Goal: Information Seeking & Learning: Learn about a topic

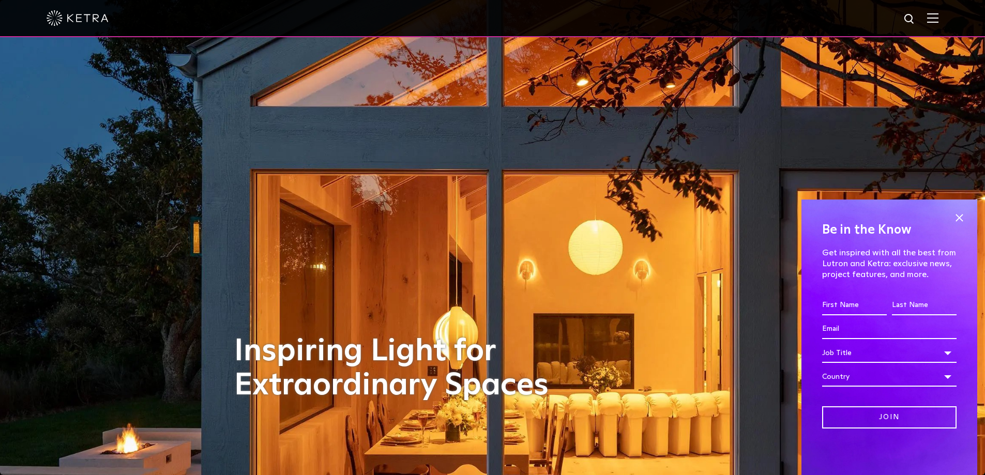
click at [936, 20] on img at bounding box center [932, 18] width 11 height 10
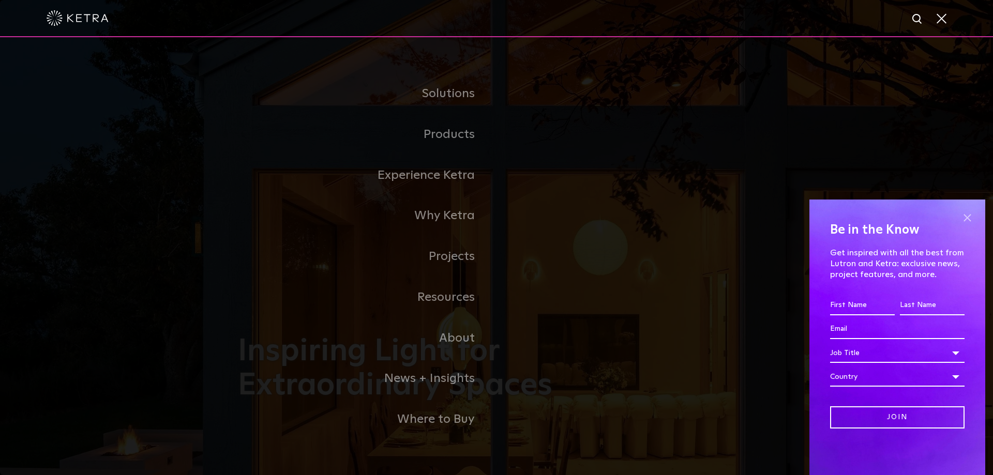
click at [969, 216] on span at bounding box center [967, 218] width 16 height 16
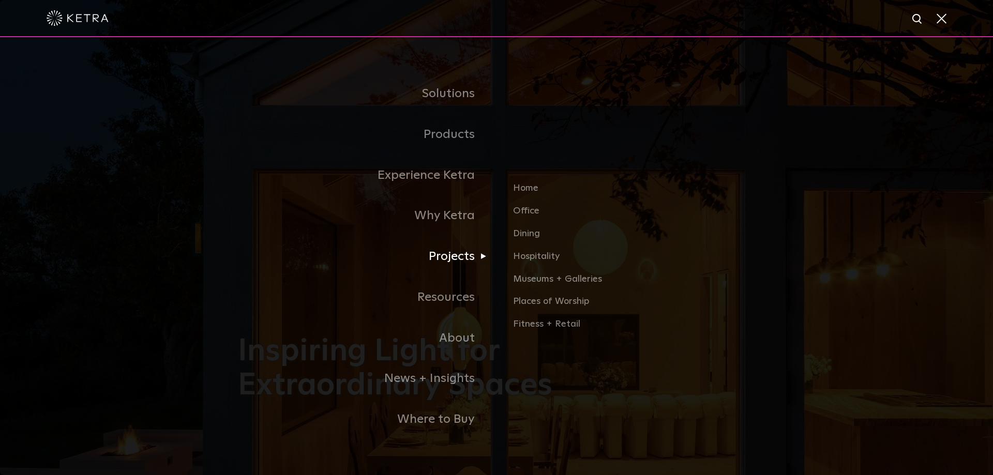
click at [453, 255] on link "Projects" at bounding box center [367, 256] width 259 height 41
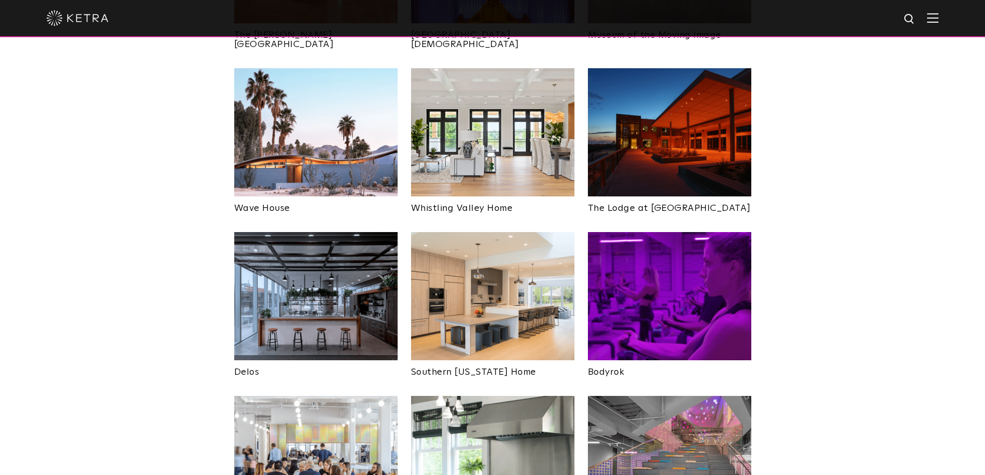
scroll to position [1396, 0]
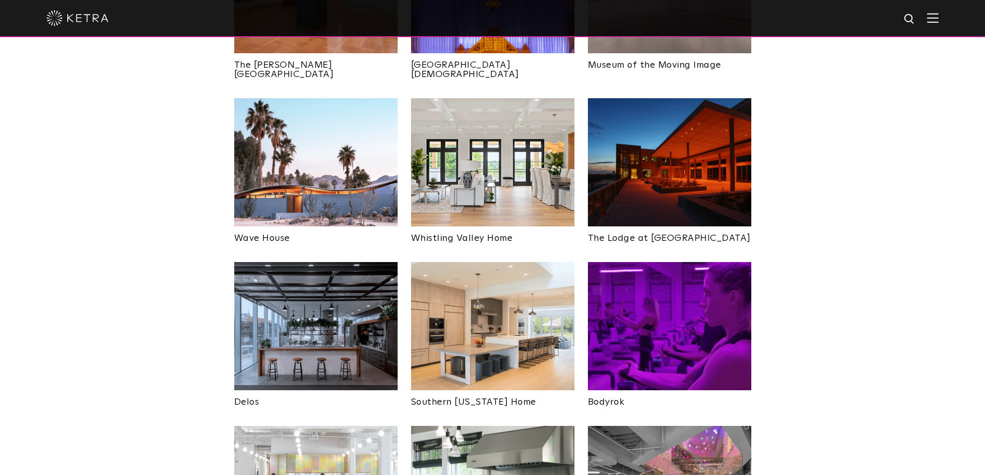
click at [317, 276] on img at bounding box center [315, 326] width 163 height 128
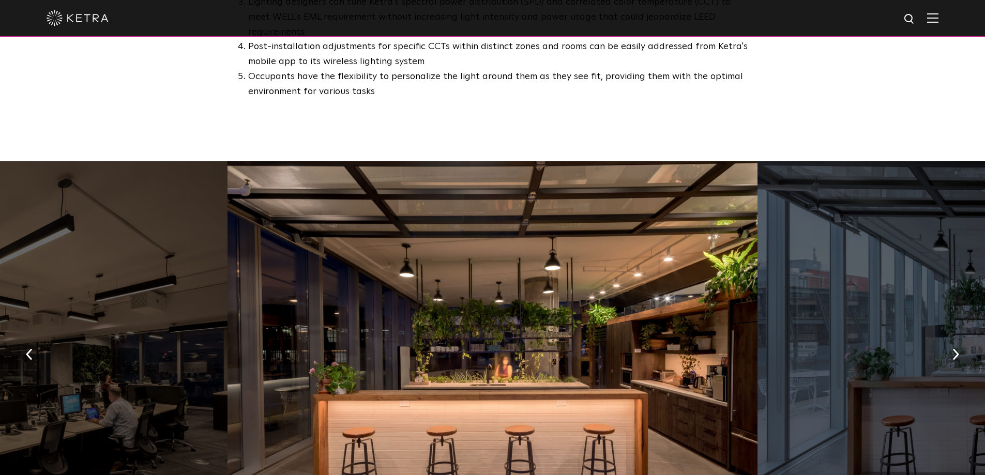
scroll to position [1758, 0]
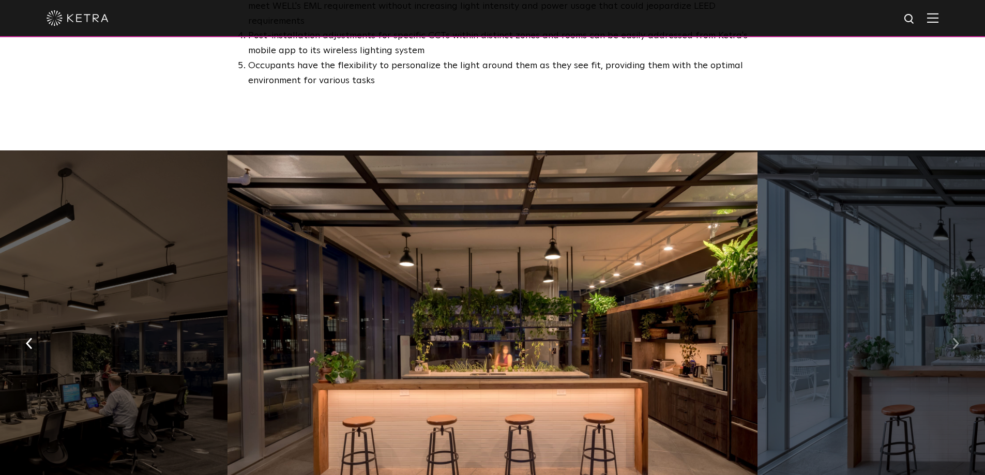
click at [956, 338] on img "button" at bounding box center [956, 343] width 7 height 11
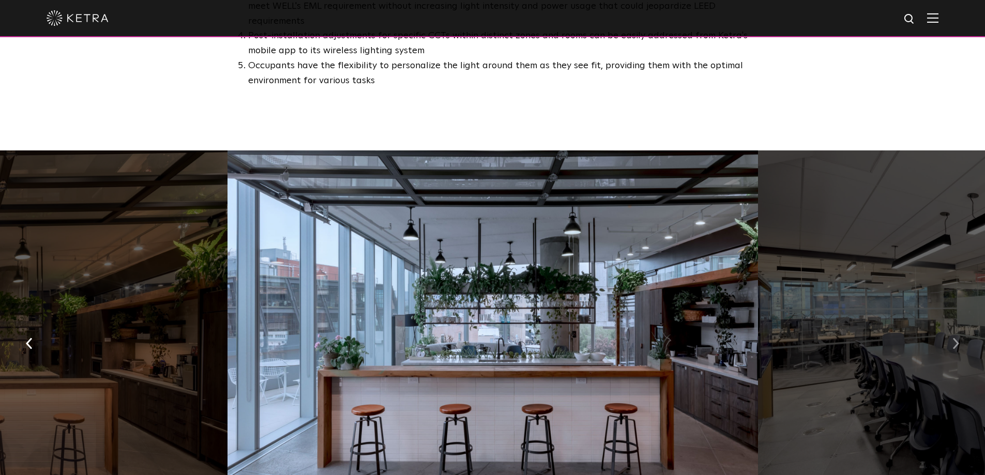
click at [956, 338] on img "button" at bounding box center [956, 343] width 7 height 11
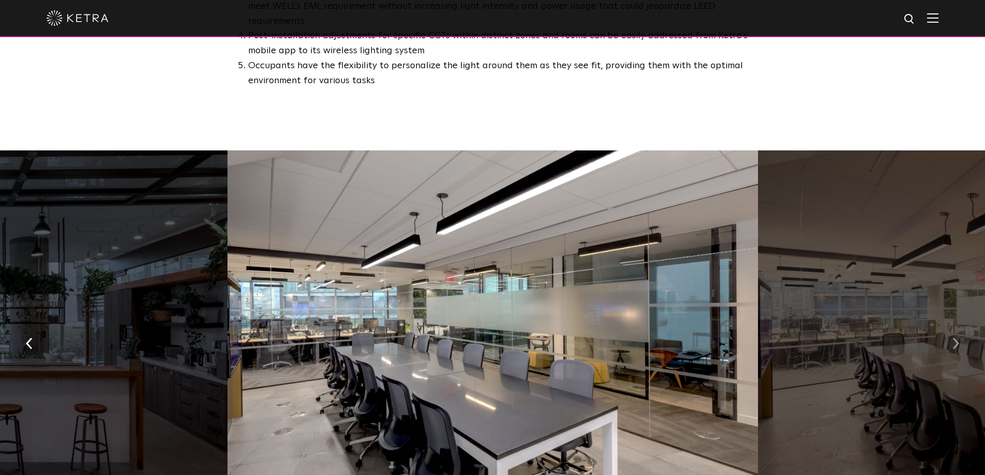
click at [956, 338] on img "button" at bounding box center [956, 343] width 7 height 11
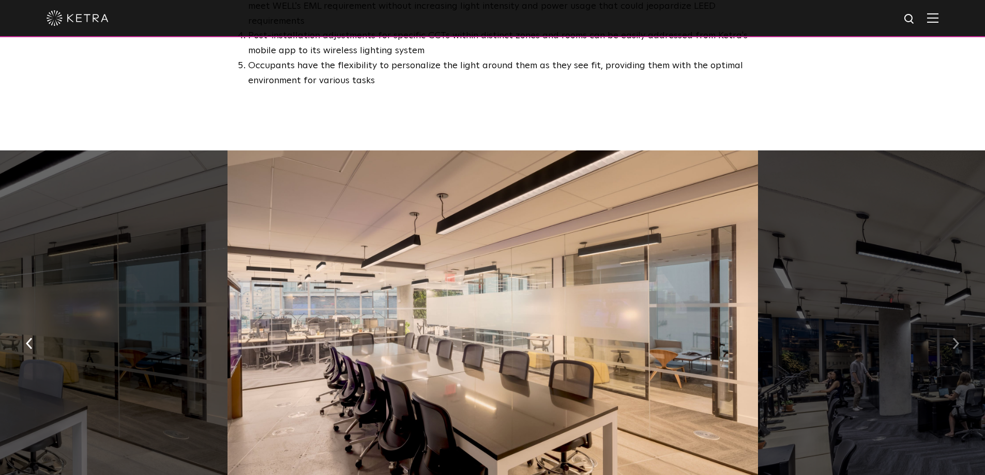
click at [956, 338] on img "button" at bounding box center [956, 343] width 7 height 11
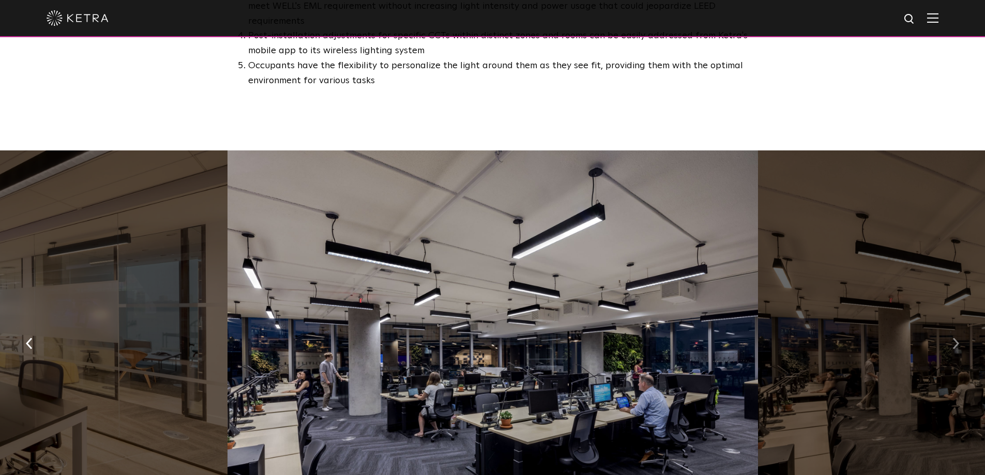
click at [959, 325] on button "button" at bounding box center [956, 343] width 22 height 36
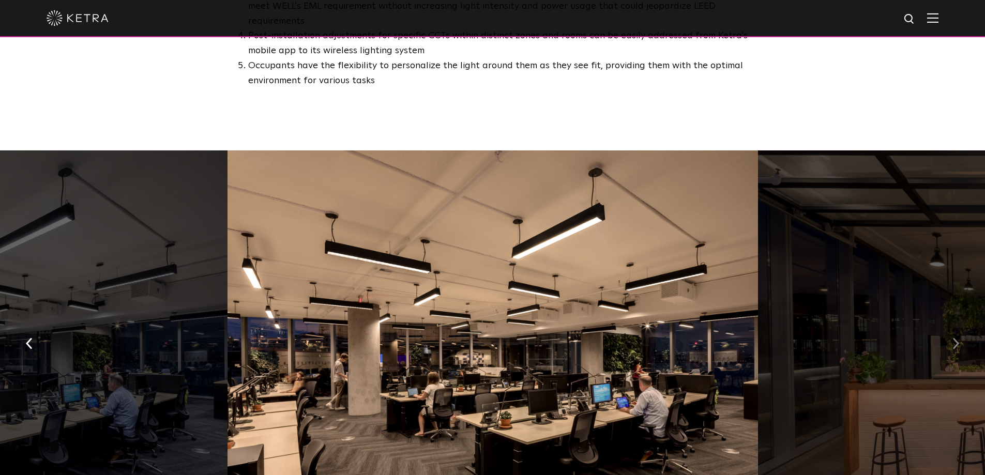
click at [958, 338] on img "button" at bounding box center [956, 343] width 7 height 11
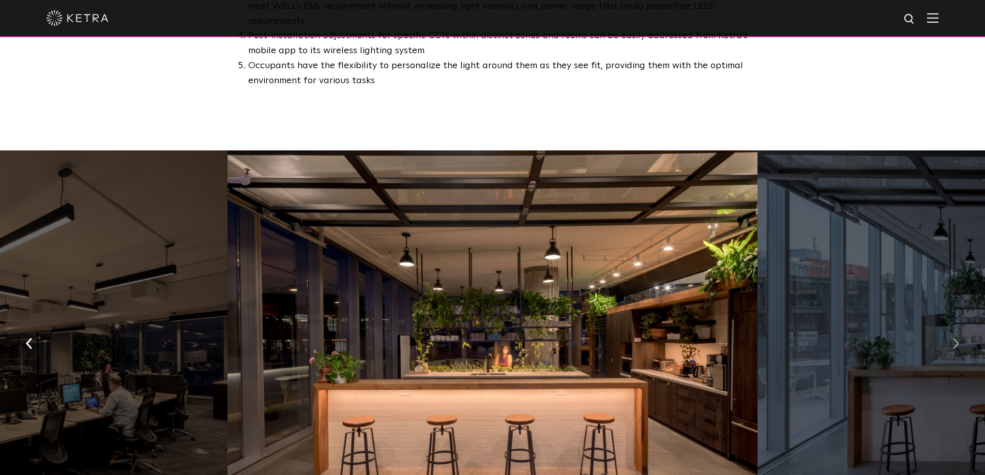
click at [956, 338] on img "button" at bounding box center [956, 343] width 7 height 11
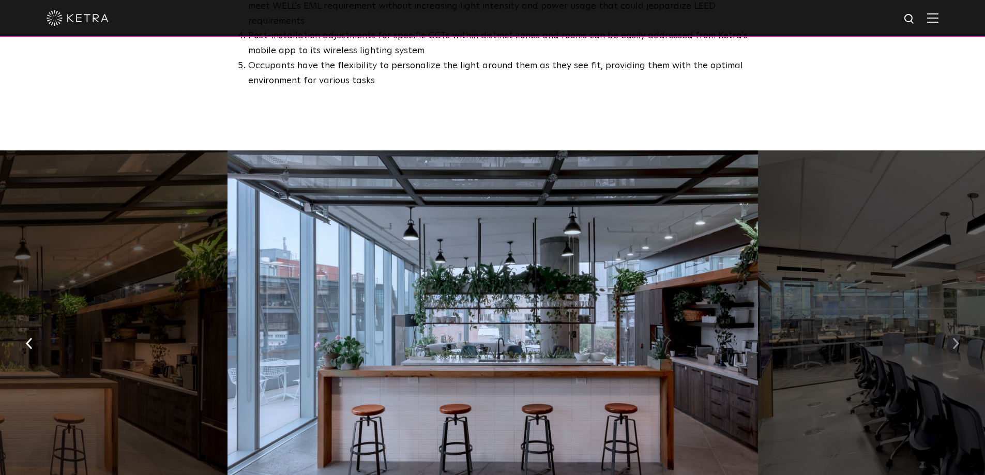
click at [950, 325] on button "button" at bounding box center [956, 343] width 22 height 36
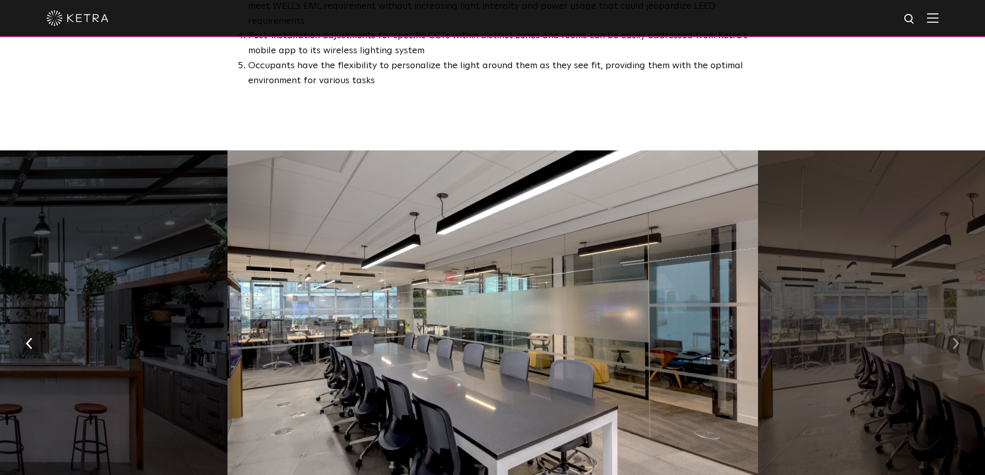
click at [950, 325] on button "button" at bounding box center [956, 343] width 22 height 36
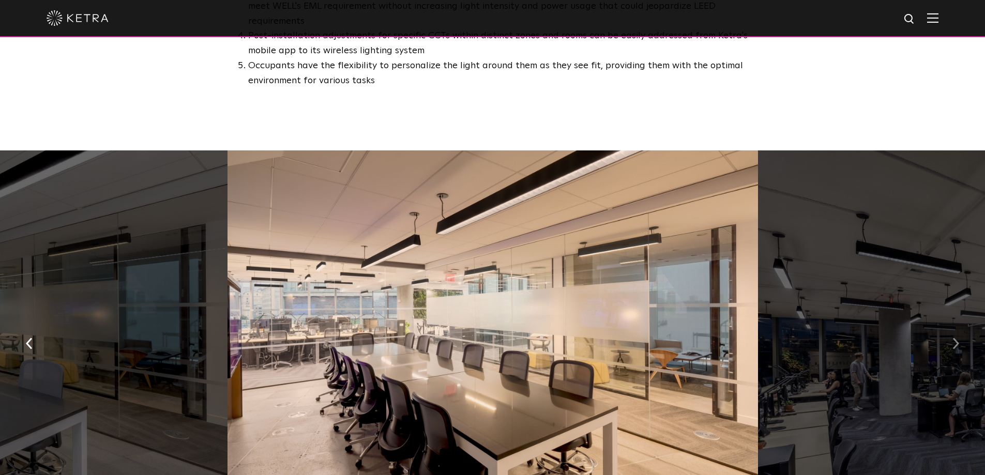
click at [957, 338] on img "button" at bounding box center [956, 343] width 7 height 11
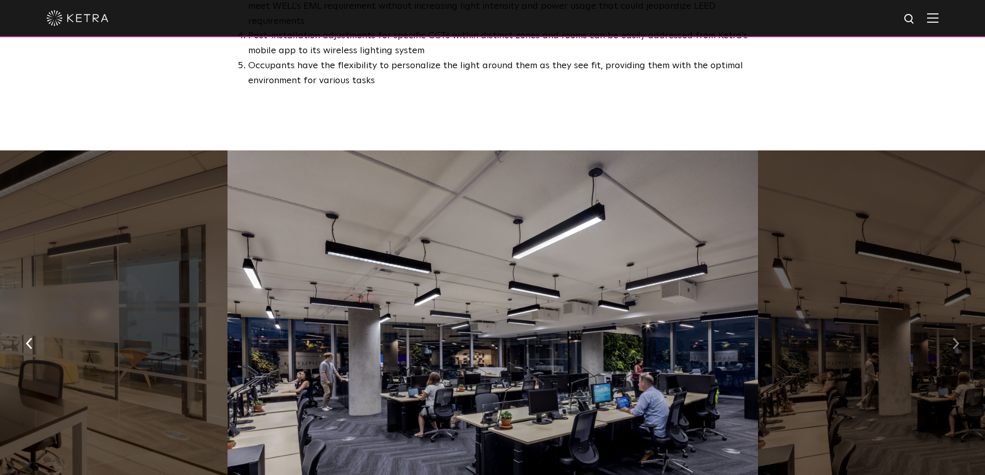
click at [957, 338] on img "button" at bounding box center [956, 343] width 7 height 11
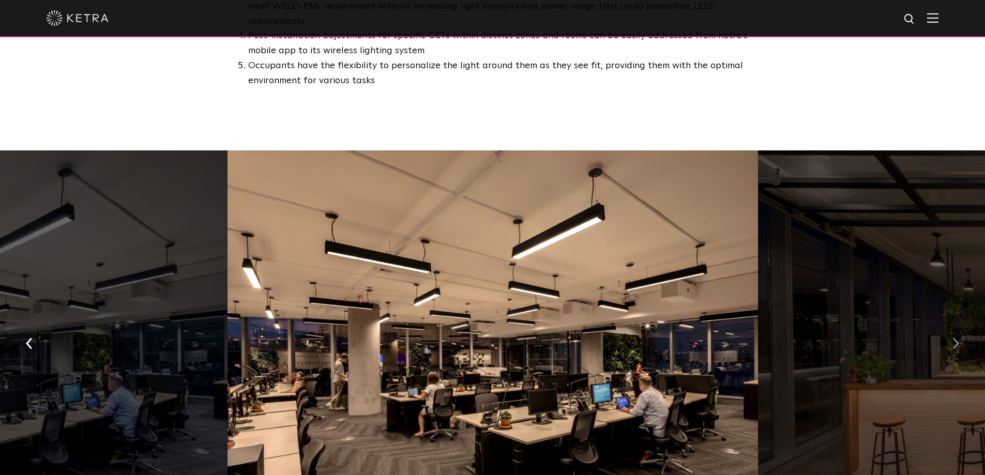
click at [957, 338] on img "button" at bounding box center [956, 343] width 7 height 11
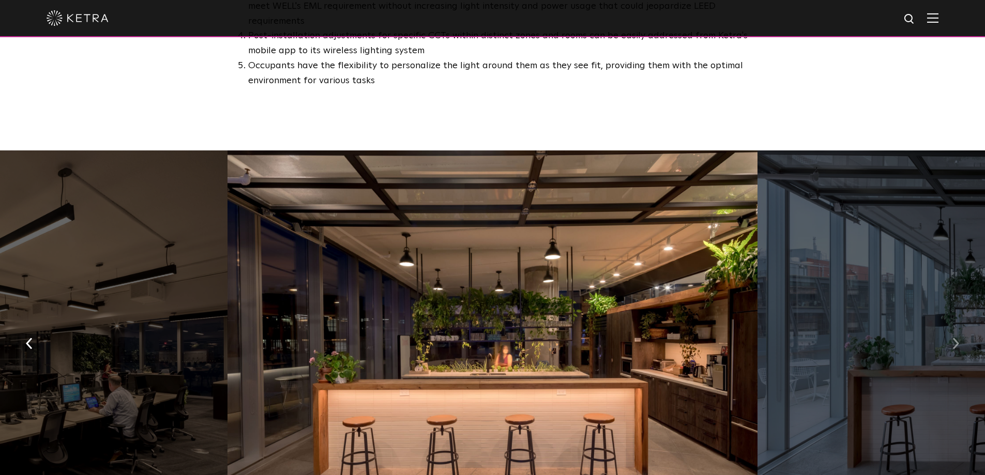
click at [957, 338] on img "button" at bounding box center [956, 343] width 7 height 11
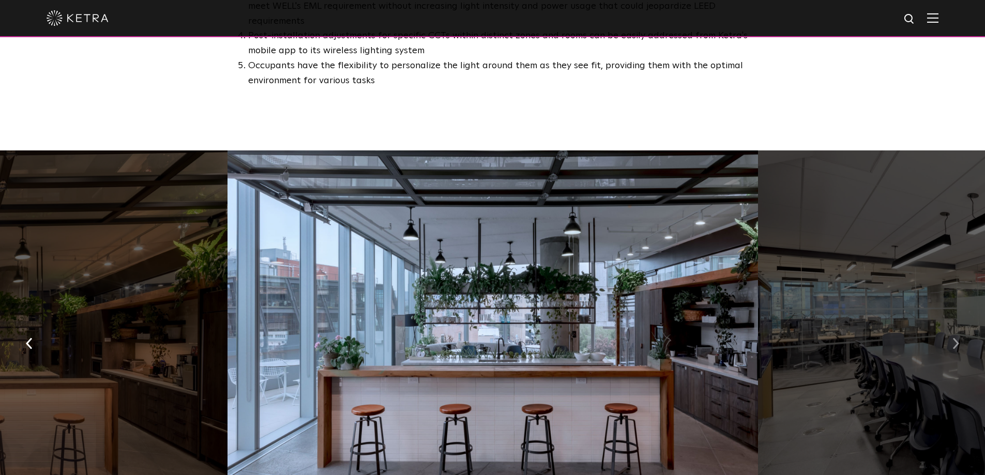
click at [955, 338] on img "button" at bounding box center [956, 343] width 7 height 11
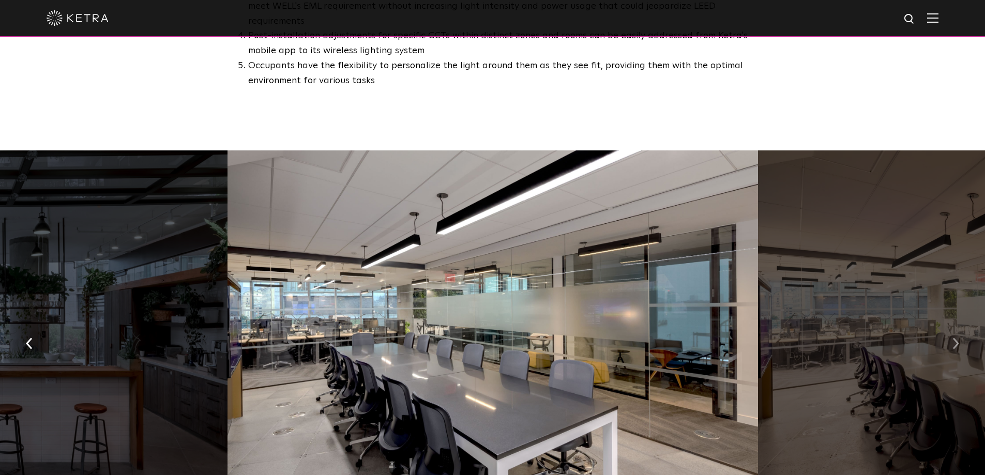
click at [955, 338] on img "button" at bounding box center [956, 343] width 7 height 11
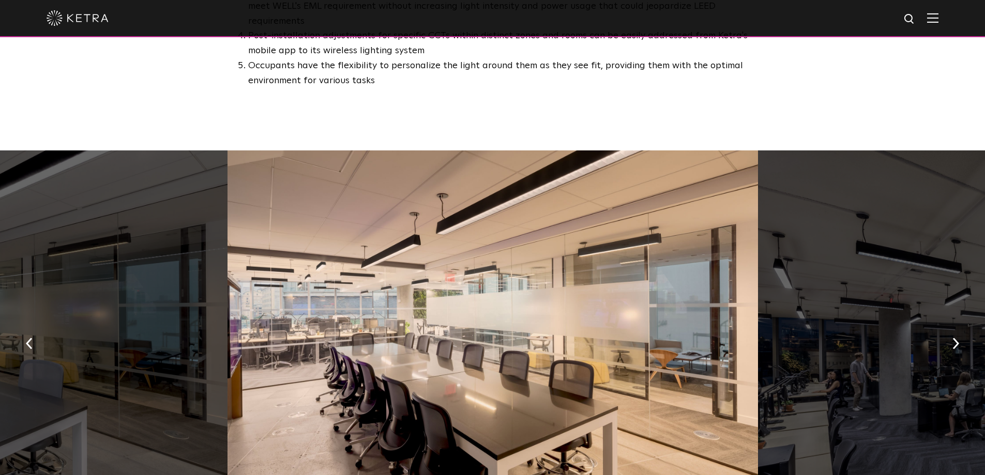
click at [937, 18] on img at bounding box center [932, 18] width 11 height 10
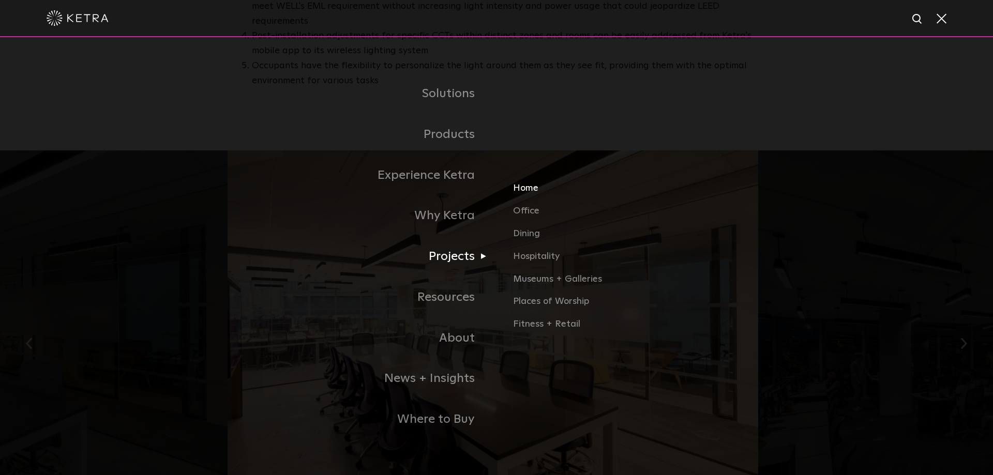
click at [534, 189] on link "Home" at bounding box center [634, 193] width 242 height 23
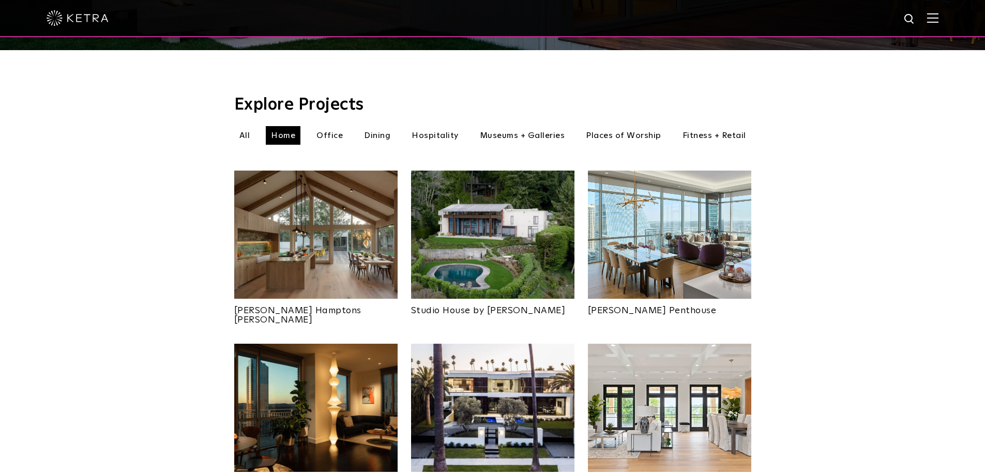
scroll to position [310, 0]
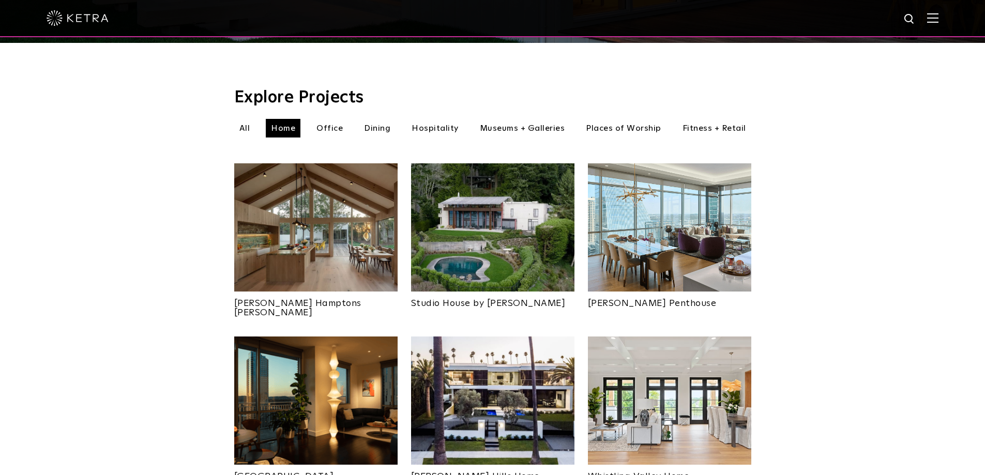
click at [467, 213] on img at bounding box center [492, 227] width 163 height 128
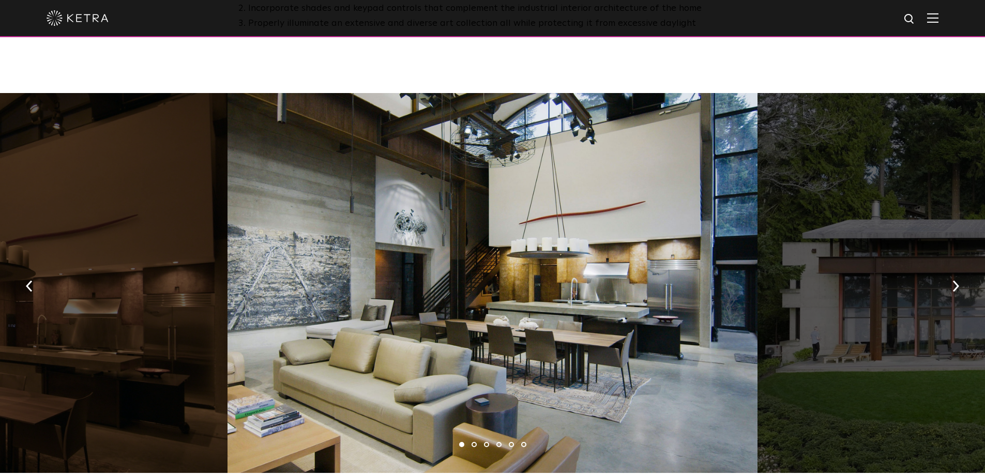
scroll to position [1034, 0]
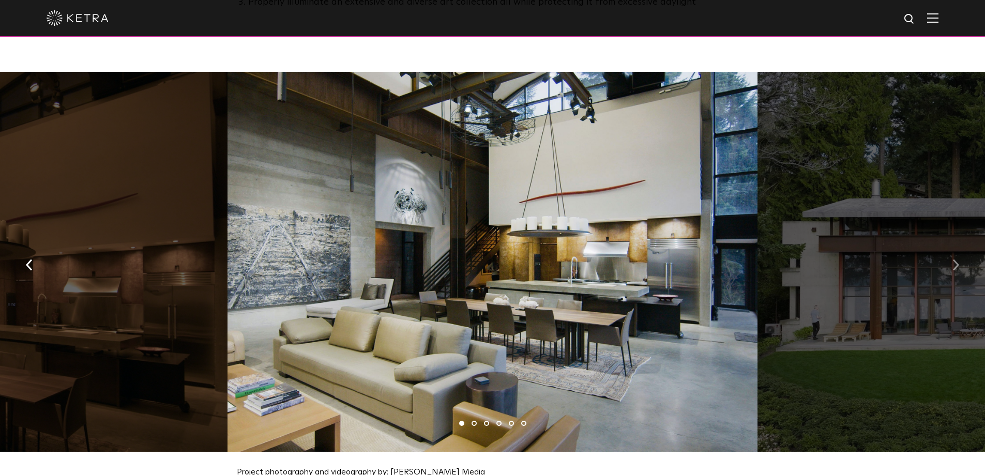
click at [961, 258] on button "button" at bounding box center [956, 265] width 22 height 36
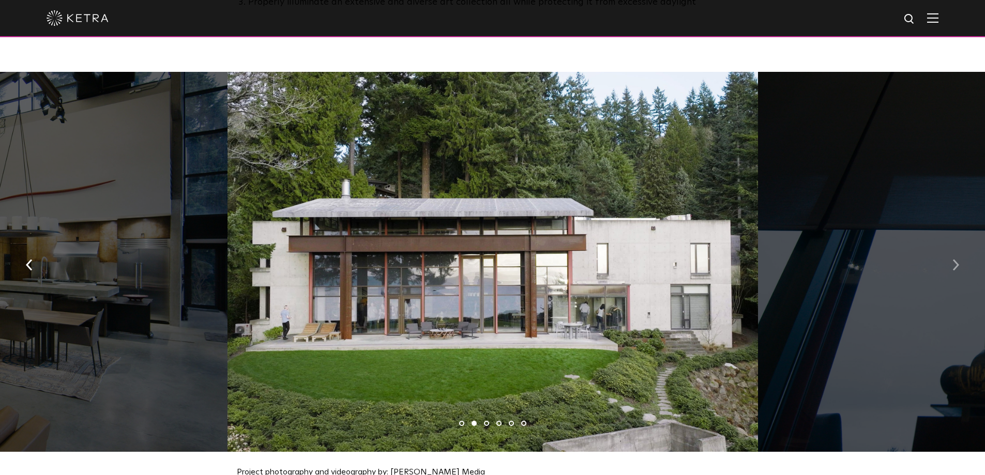
click at [955, 260] on img "button" at bounding box center [956, 265] width 7 height 11
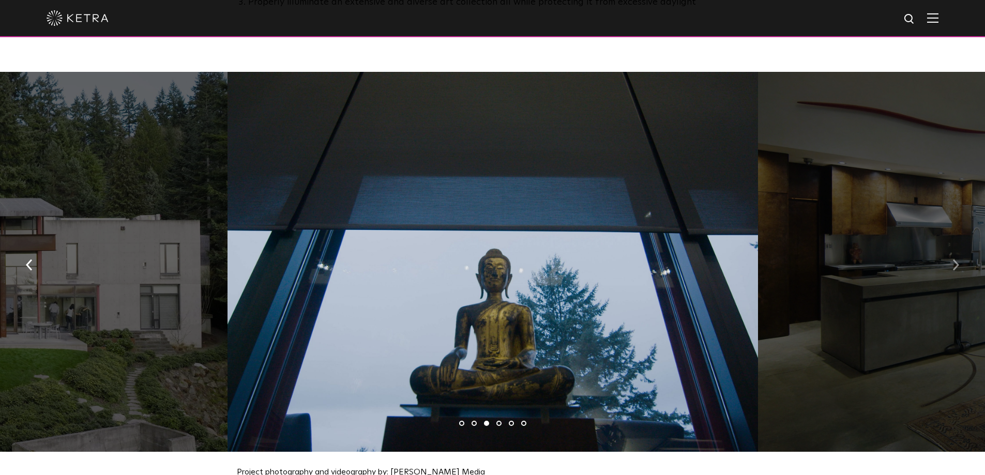
click at [955, 260] on img "button" at bounding box center [956, 265] width 7 height 11
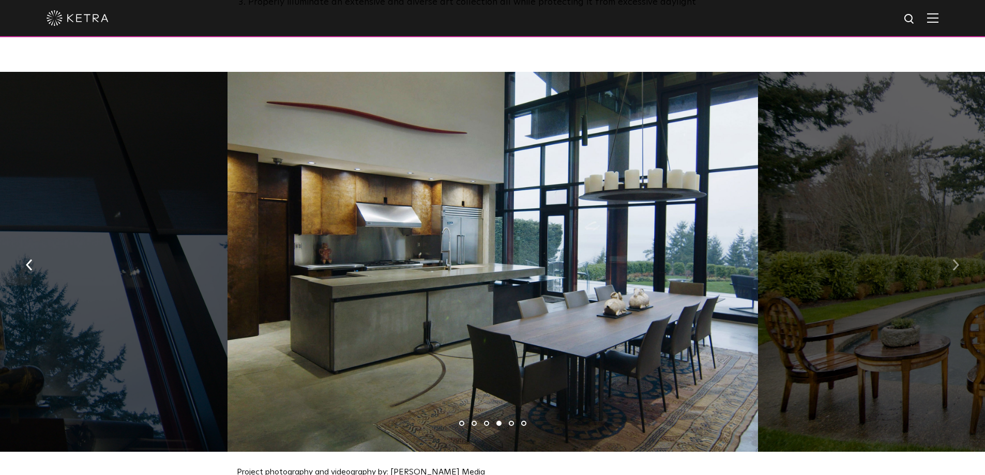
click at [955, 260] on img "button" at bounding box center [956, 265] width 7 height 11
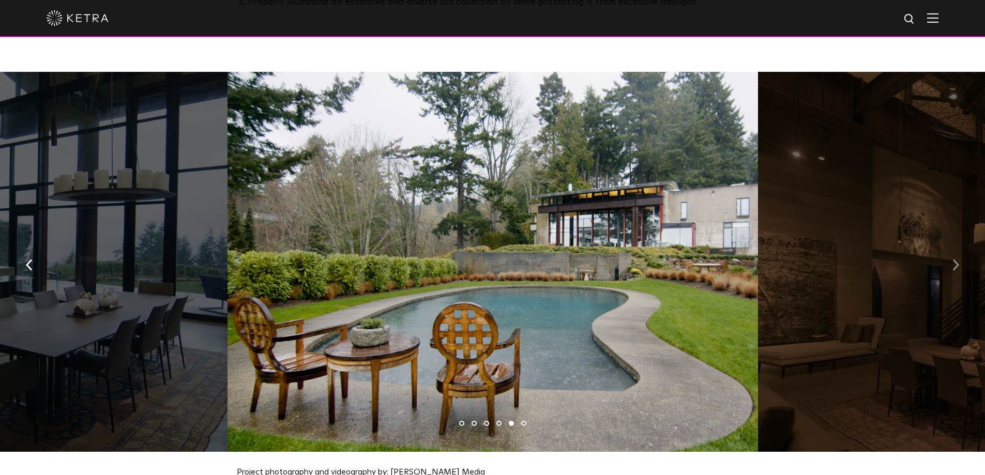
click at [955, 260] on img "button" at bounding box center [956, 265] width 7 height 11
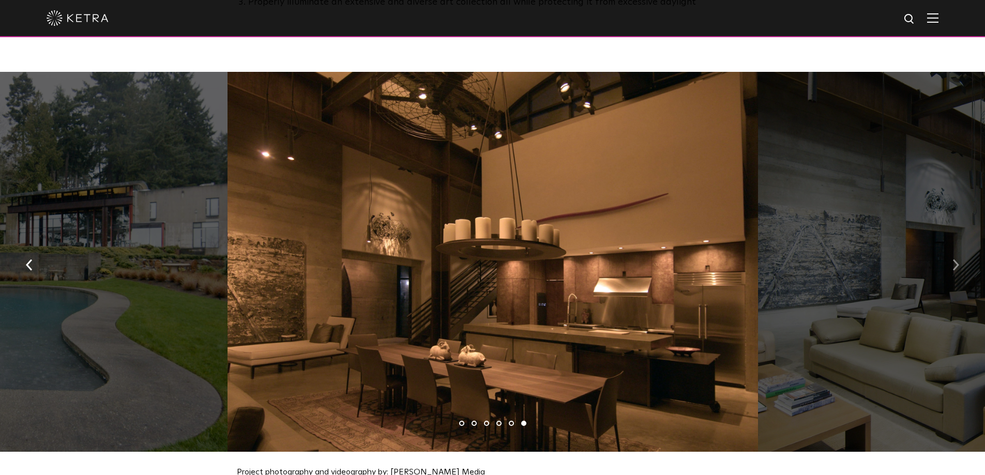
click at [955, 260] on img "button" at bounding box center [956, 265] width 7 height 11
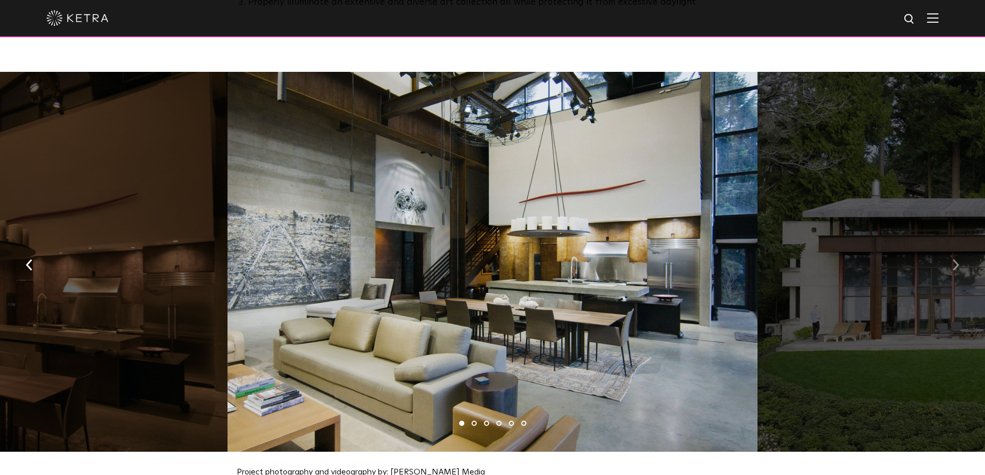
click at [955, 260] on img "button" at bounding box center [956, 265] width 7 height 11
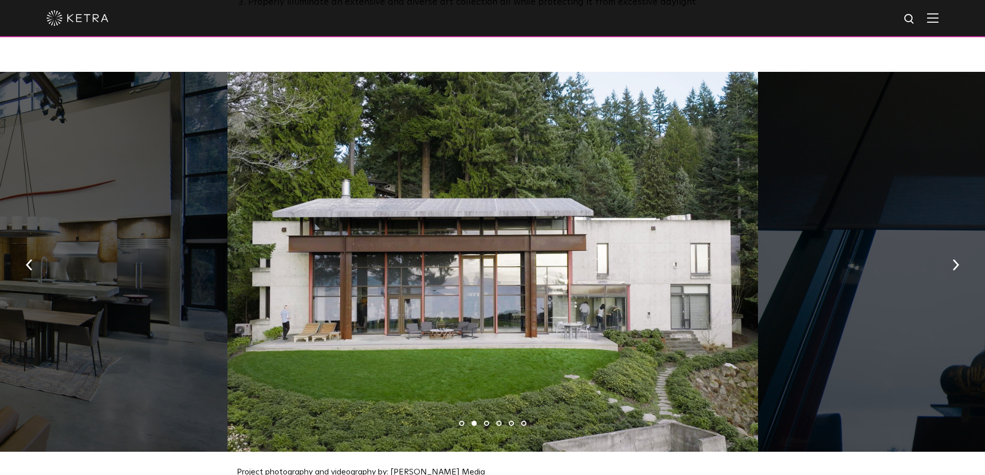
click at [939, 20] on img at bounding box center [932, 18] width 11 height 10
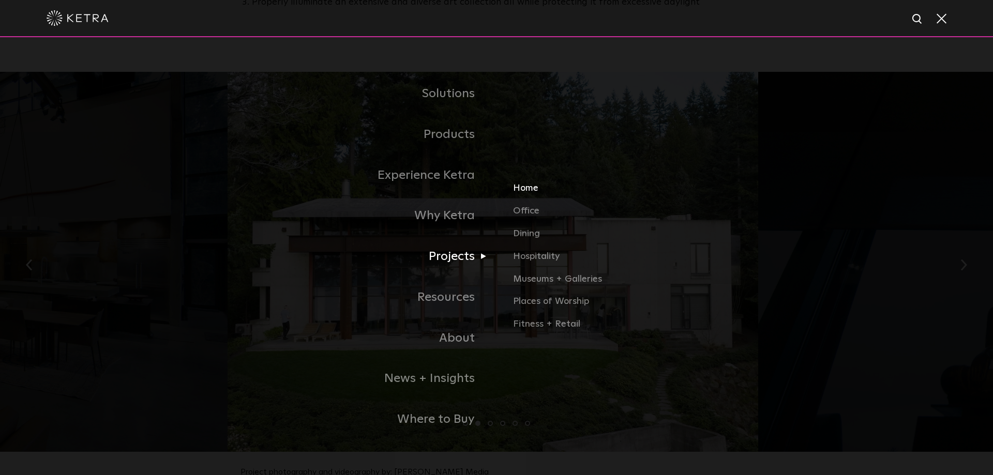
click at [530, 189] on link "Home" at bounding box center [634, 193] width 242 height 23
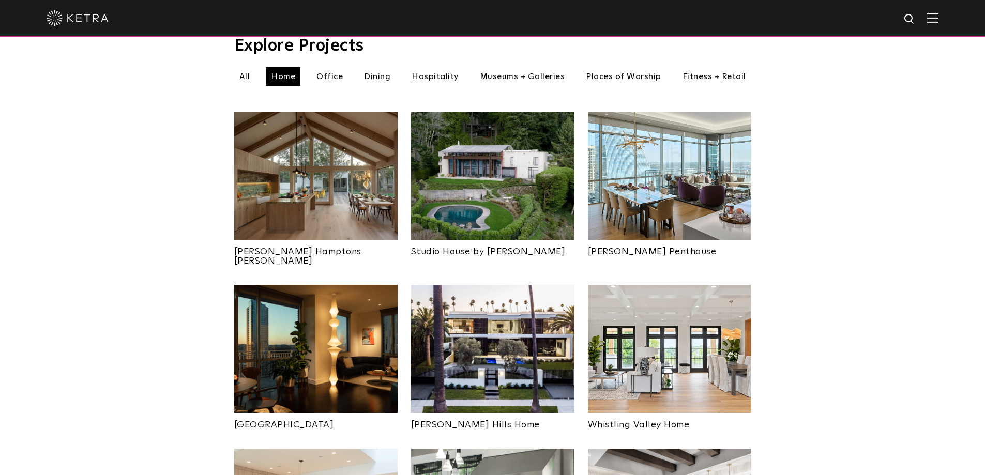
click at [519, 350] on img at bounding box center [492, 349] width 163 height 128
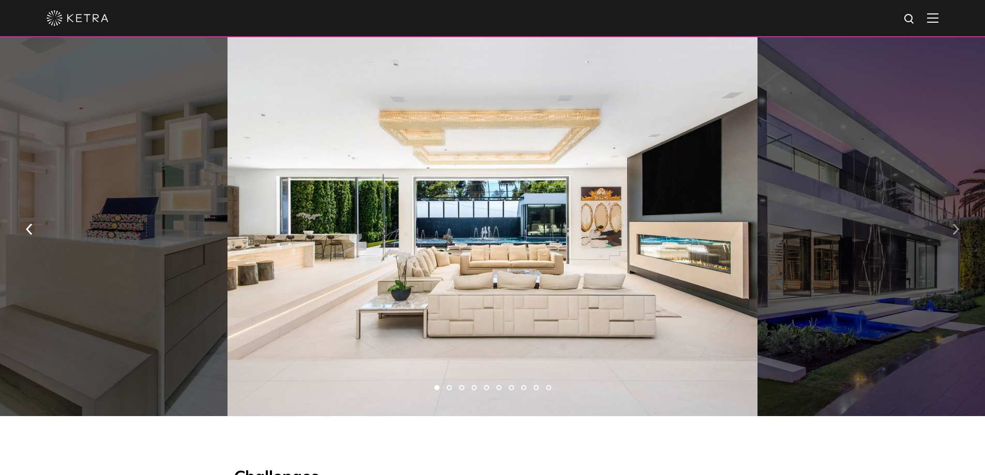
scroll to position [672, 0]
click at [957, 231] on img "button" at bounding box center [956, 229] width 7 height 11
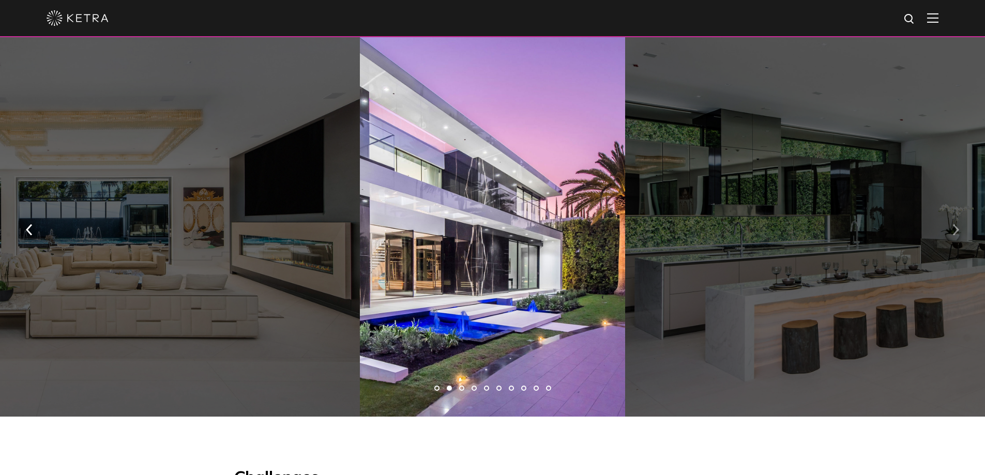
click at [957, 231] on img "button" at bounding box center [956, 229] width 7 height 11
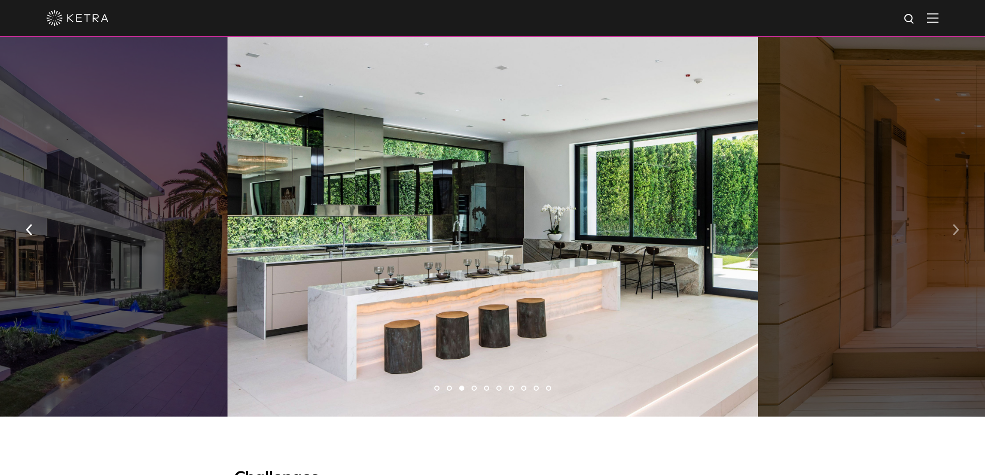
click at [957, 231] on img "button" at bounding box center [956, 229] width 7 height 11
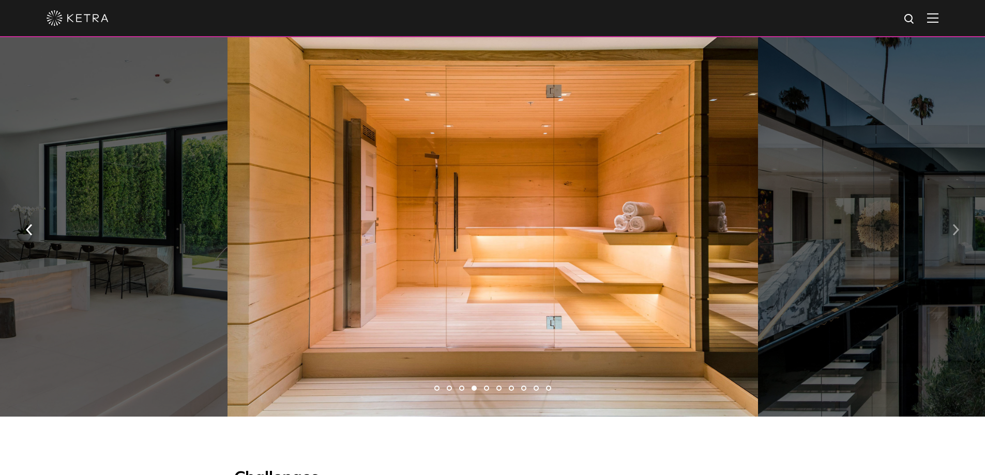
click at [957, 231] on img "button" at bounding box center [956, 229] width 7 height 11
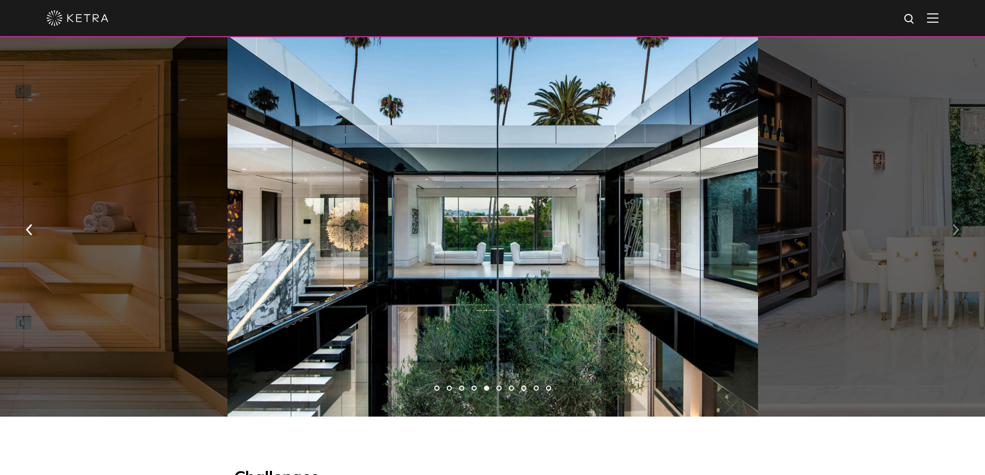
click at [957, 231] on img "button" at bounding box center [956, 229] width 7 height 11
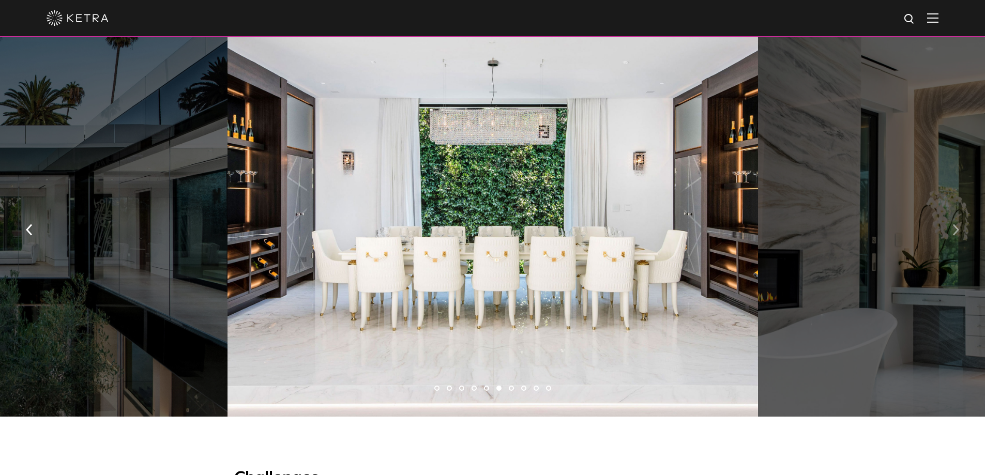
click at [957, 231] on img "button" at bounding box center [956, 229] width 7 height 11
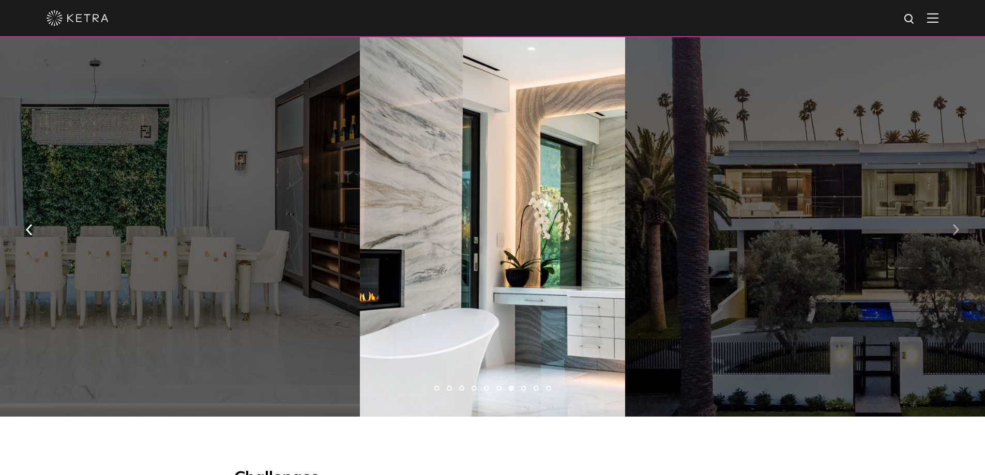
click at [957, 231] on img "button" at bounding box center [956, 229] width 7 height 11
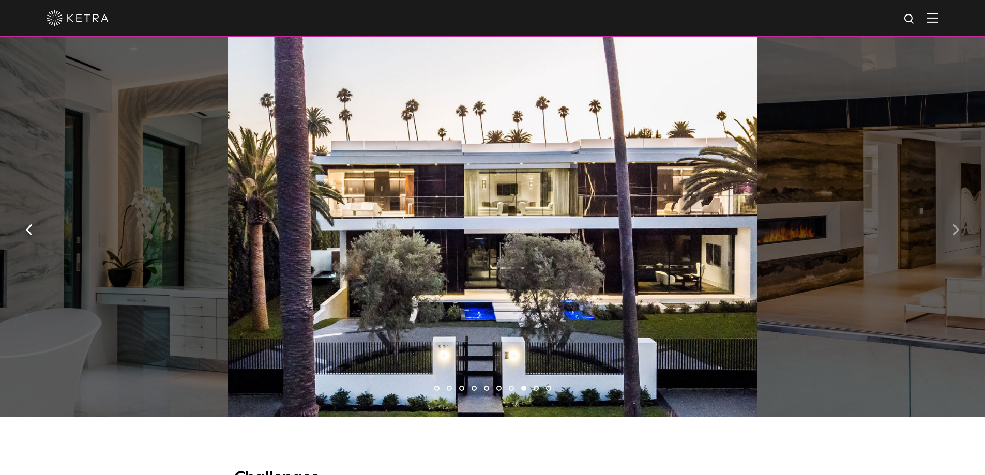
click at [957, 231] on img "button" at bounding box center [956, 229] width 7 height 11
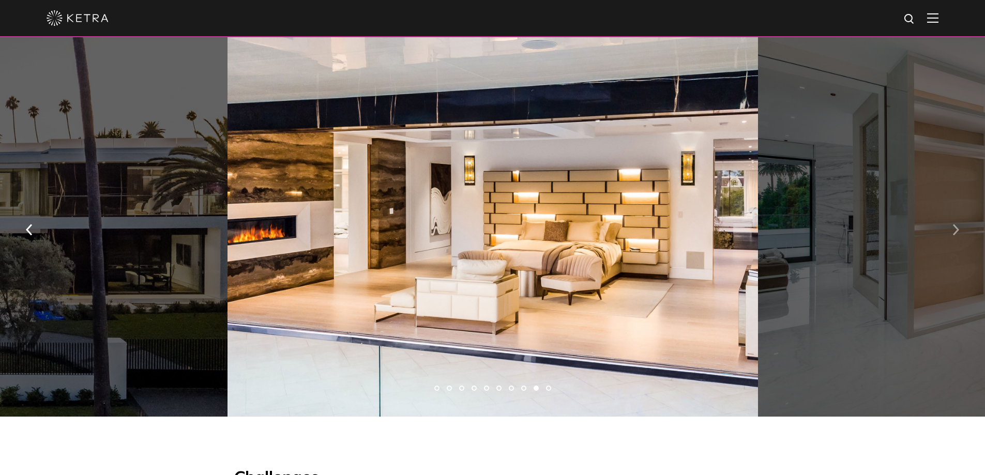
click at [957, 231] on img "button" at bounding box center [956, 229] width 7 height 11
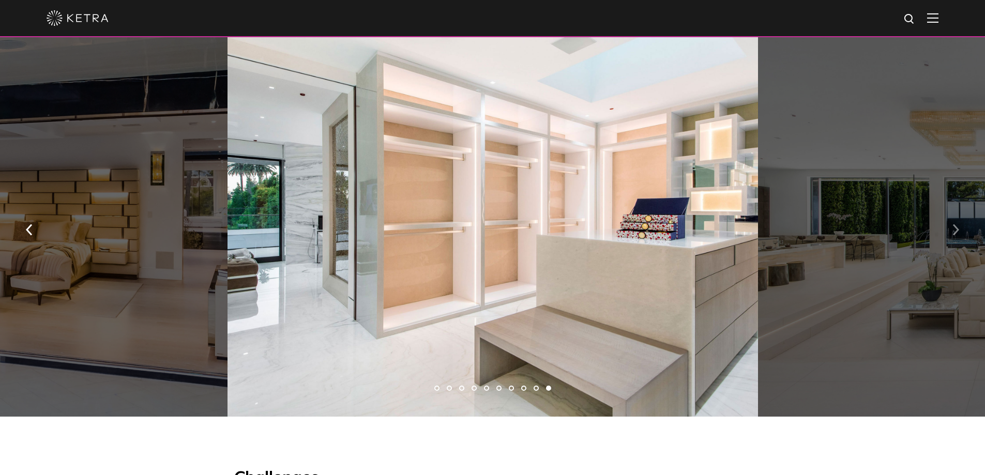
click at [957, 231] on img "button" at bounding box center [956, 229] width 7 height 11
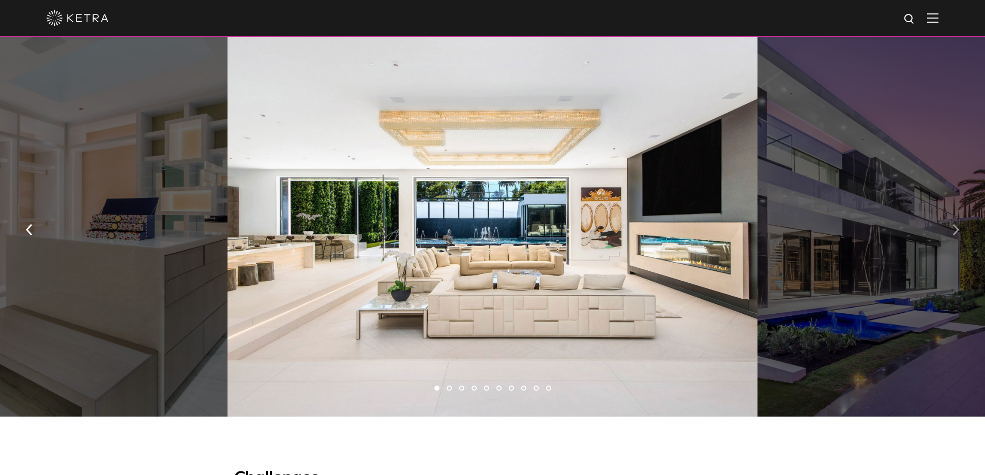
click at [957, 231] on img "button" at bounding box center [956, 229] width 7 height 11
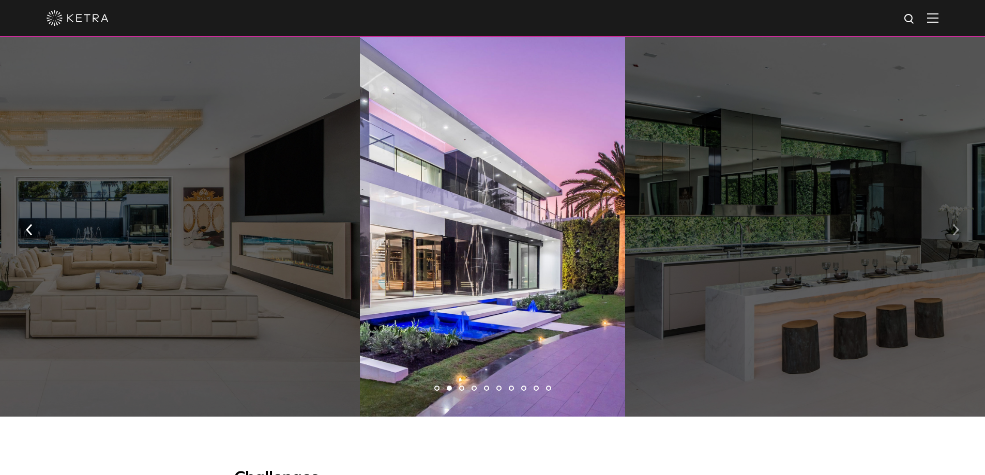
click at [957, 231] on img "button" at bounding box center [956, 229] width 7 height 11
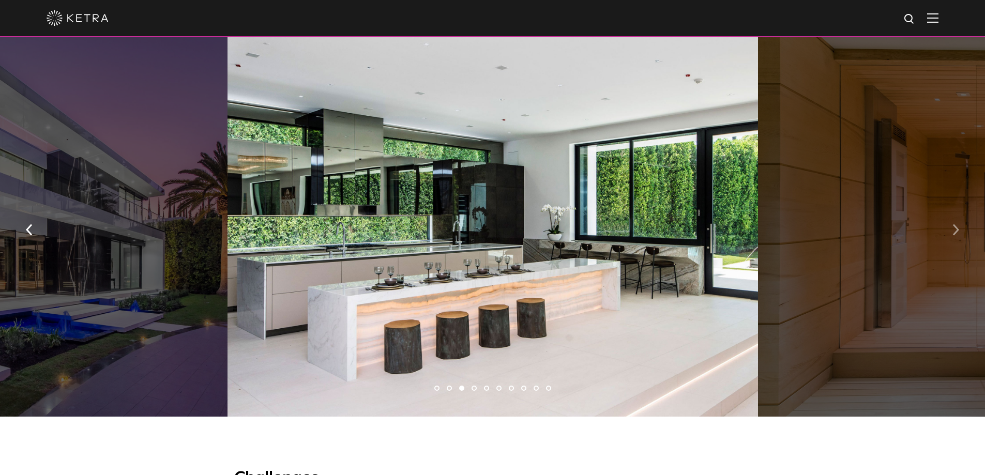
click at [957, 231] on img "button" at bounding box center [956, 229] width 7 height 11
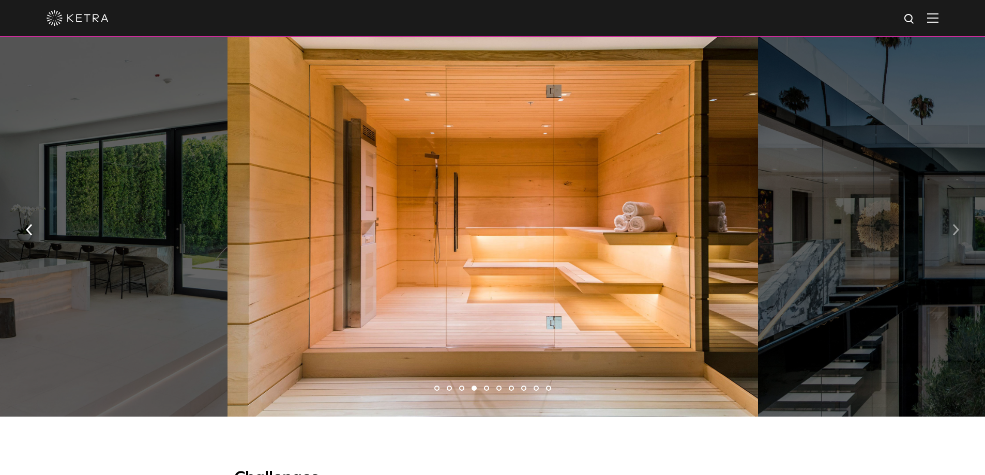
click at [957, 231] on img "button" at bounding box center [956, 229] width 7 height 11
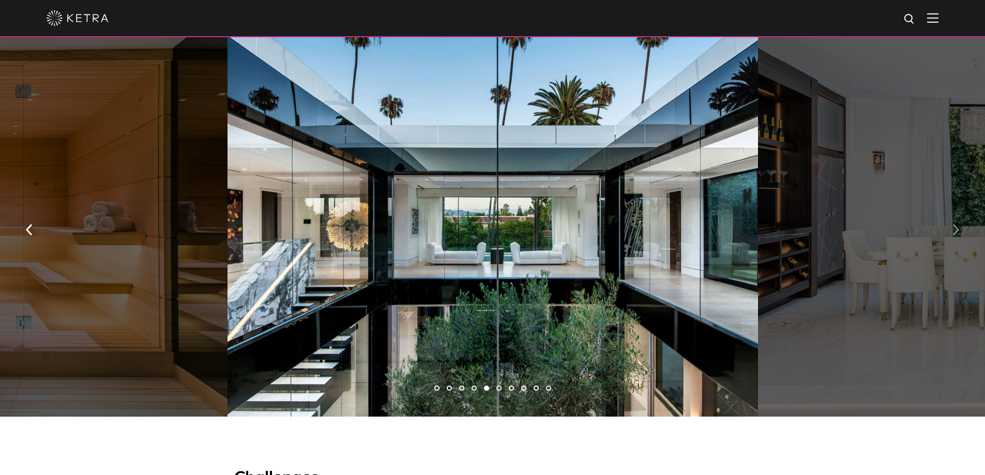
click at [955, 231] on img "button" at bounding box center [956, 229] width 7 height 11
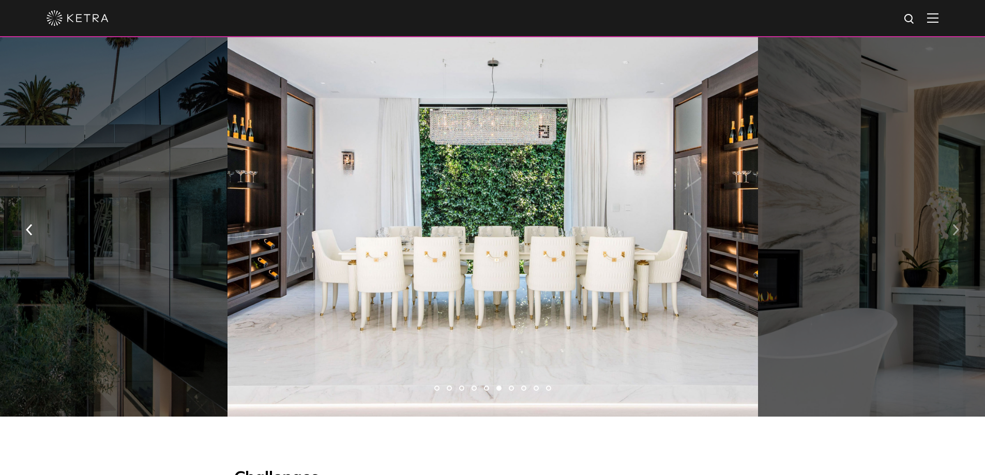
click at [955, 231] on img "button" at bounding box center [956, 229] width 7 height 11
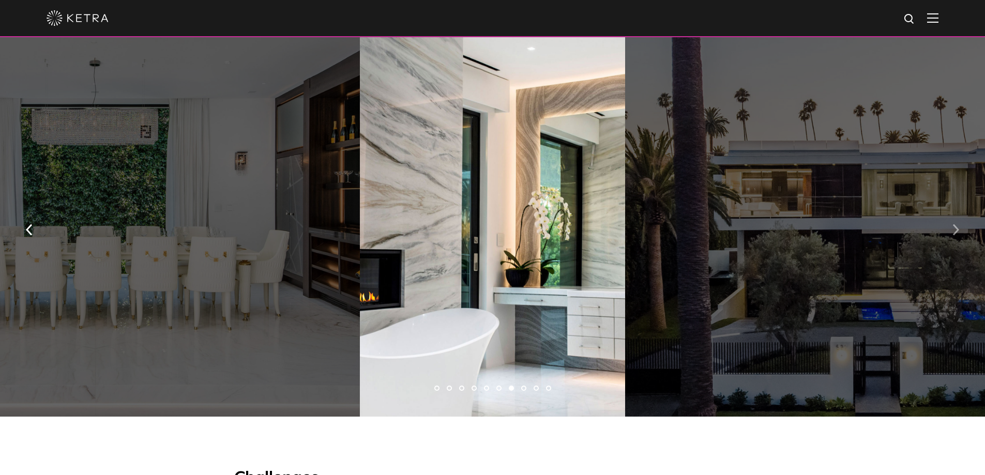
click at [955, 231] on img "button" at bounding box center [956, 229] width 7 height 11
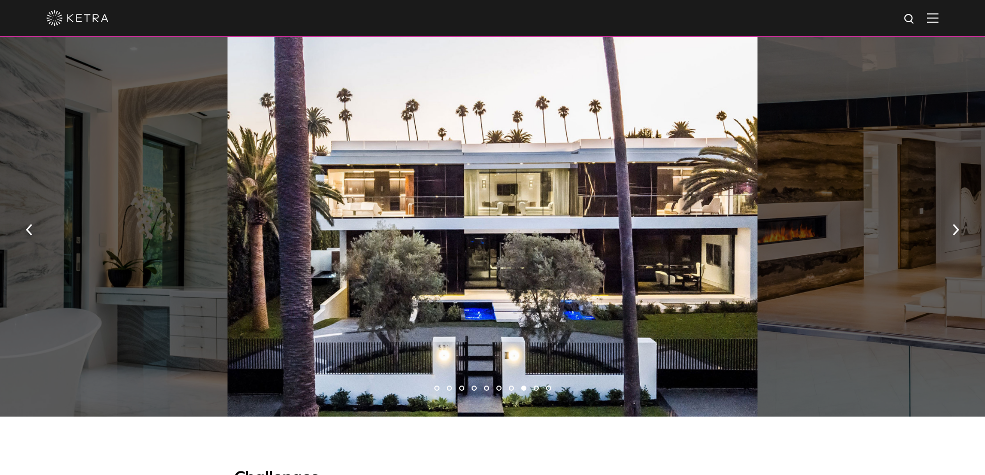
click at [939, 23] on img at bounding box center [932, 18] width 11 height 10
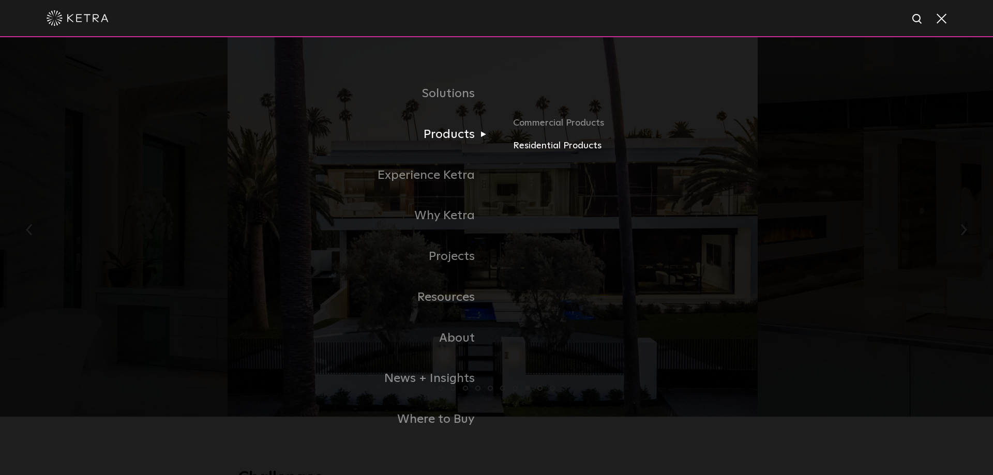
click at [533, 147] on link "Residential Products" at bounding box center [634, 146] width 242 height 15
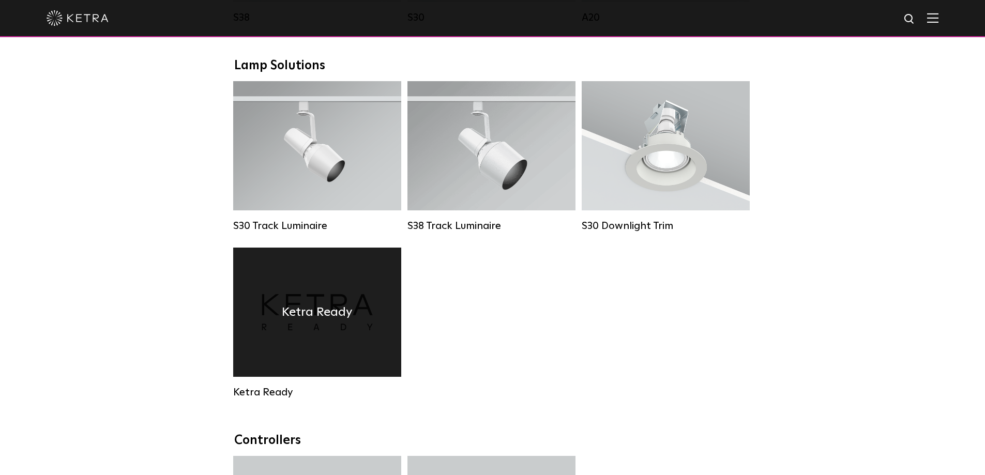
scroll to position [769, 0]
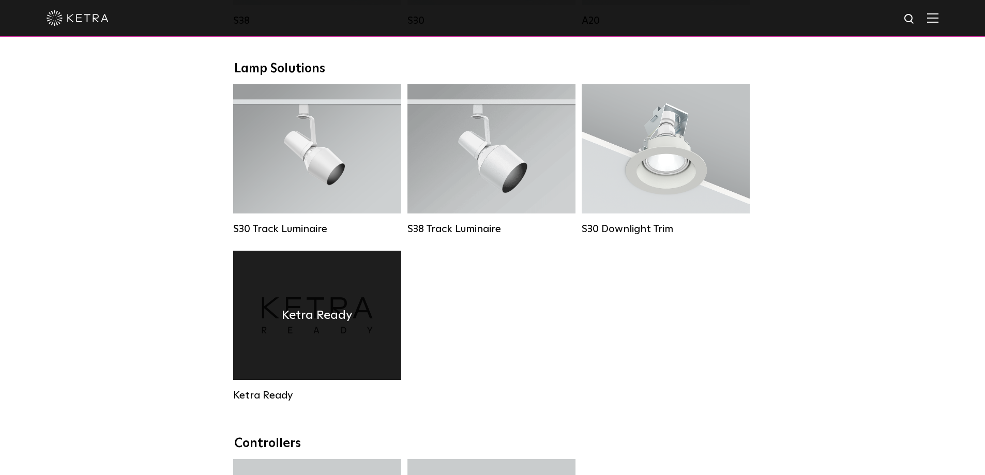
click at [309, 283] on div "Ketra Ready" at bounding box center [317, 315] width 168 height 129
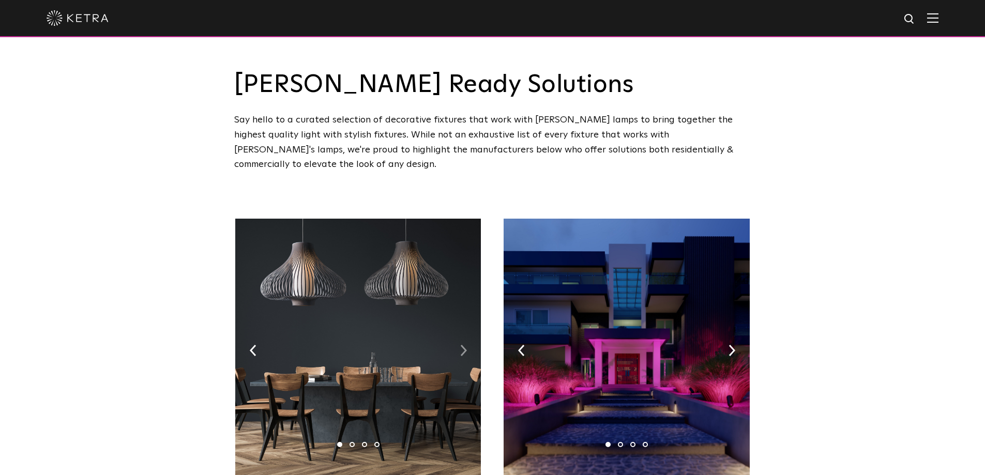
click at [464, 345] on img at bounding box center [463, 350] width 7 height 11
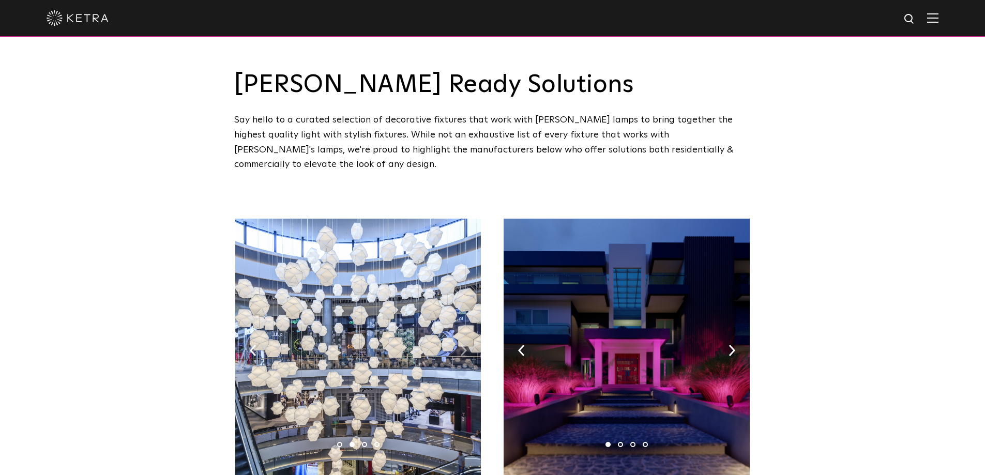
click at [465, 345] on img at bounding box center [463, 350] width 7 height 11
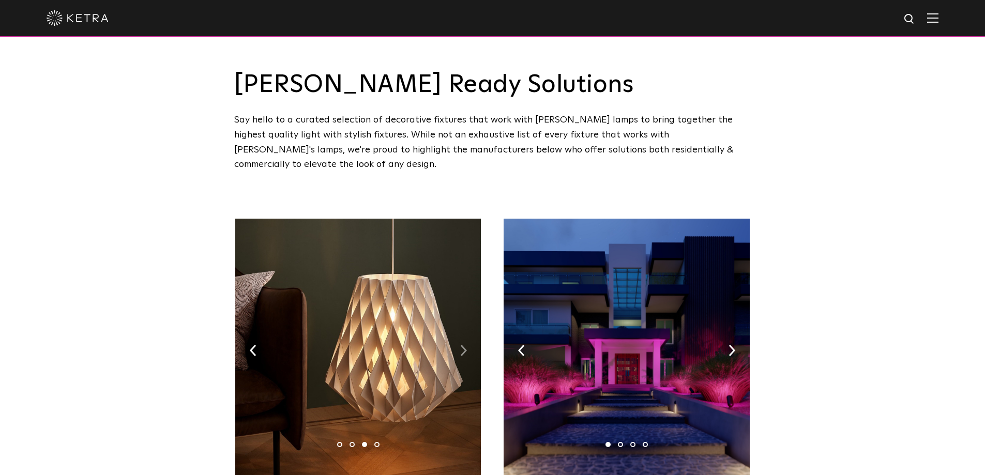
click at [465, 345] on img at bounding box center [463, 350] width 7 height 11
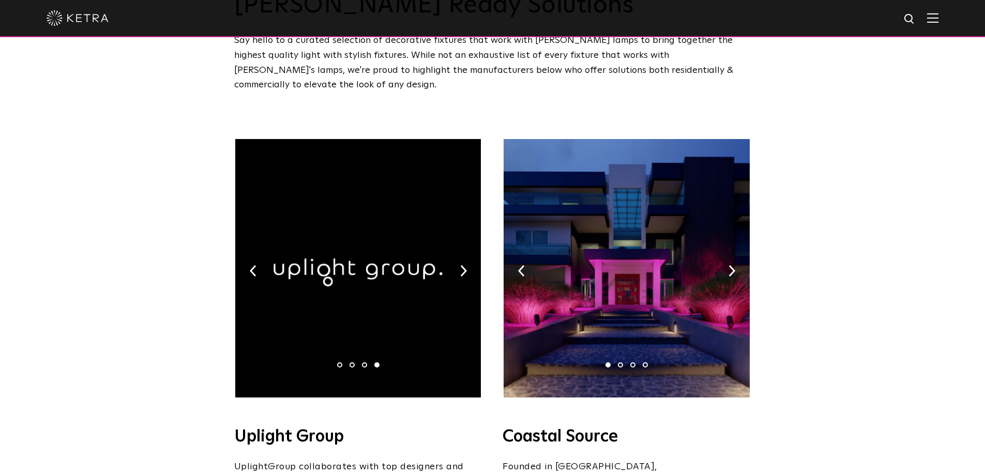
scroll to position [103, 0]
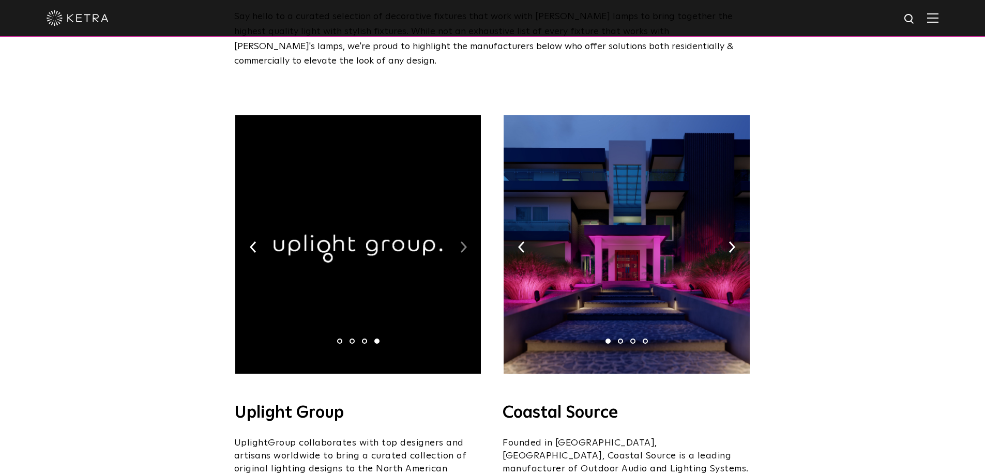
click at [463, 242] on img at bounding box center [463, 247] width 7 height 11
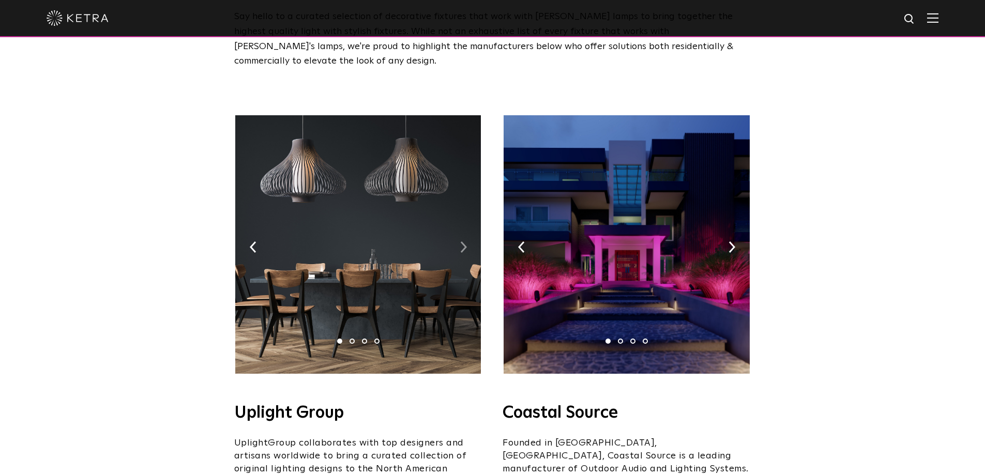
click at [463, 242] on img at bounding box center [463, 247] width 7 height 11
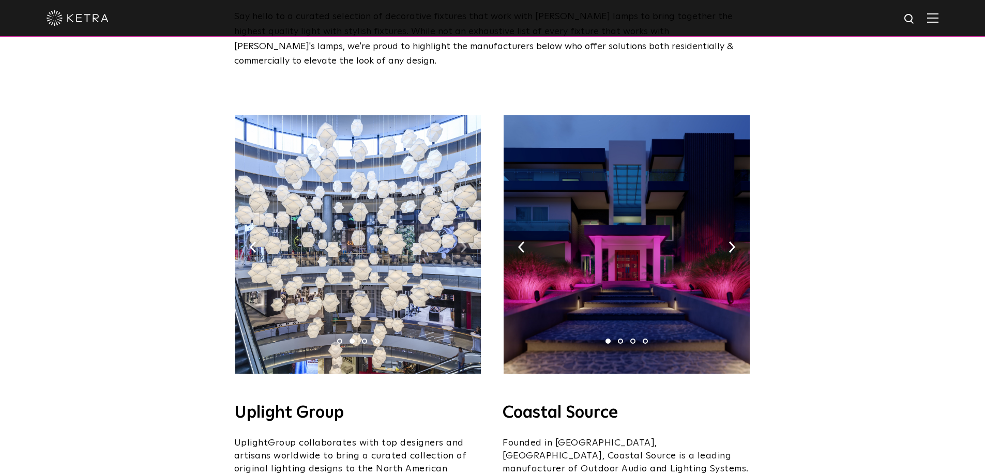
click at [463, 242] on img at bounding box center [463, 247] width 7 height 11
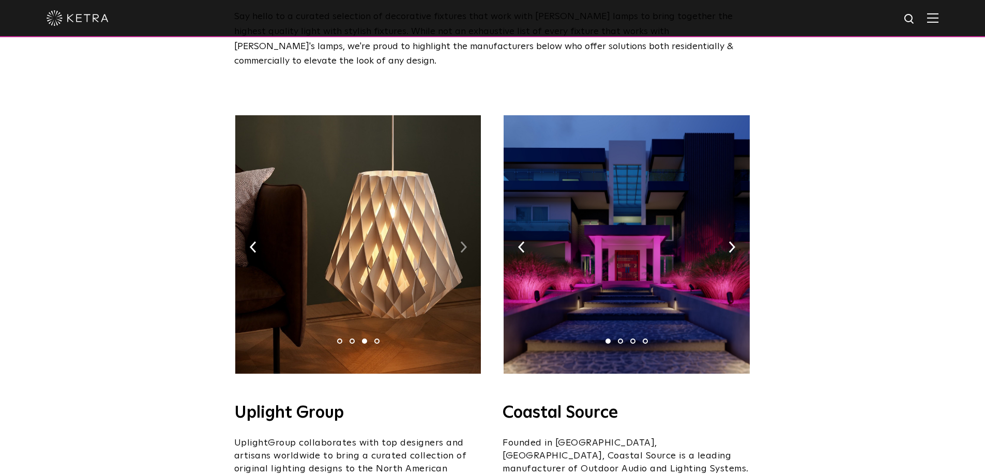
click at [463, 242] on img at bounding box center [463, 247] width 7 height 11
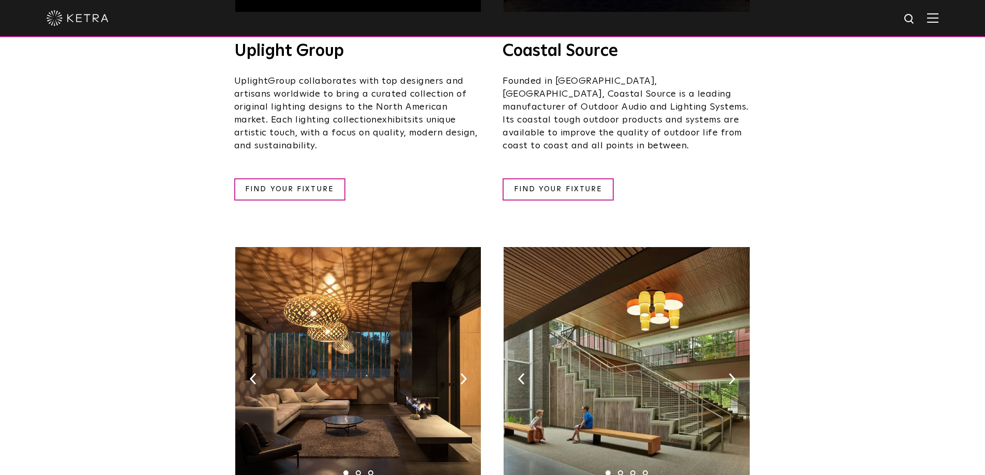
scroll to position [672, 0]
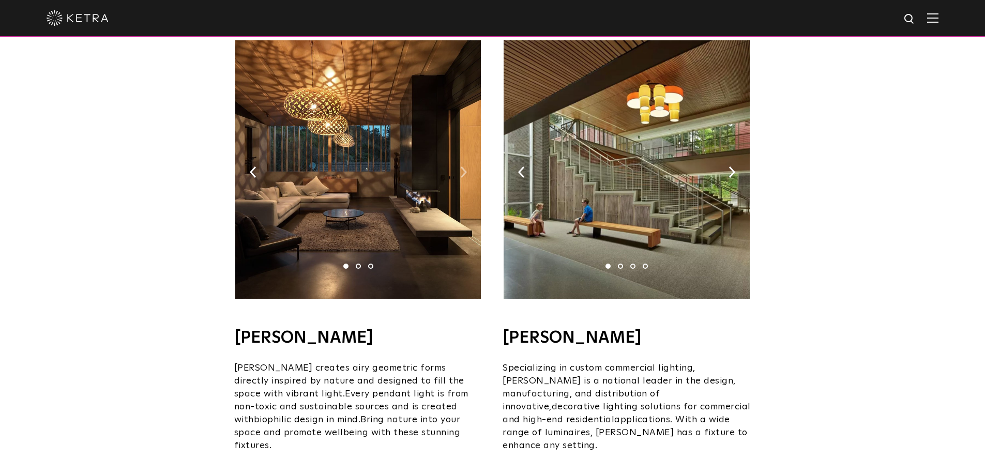
click at [465, 167] on img at bounding box center [463, 172] width 7 height 11
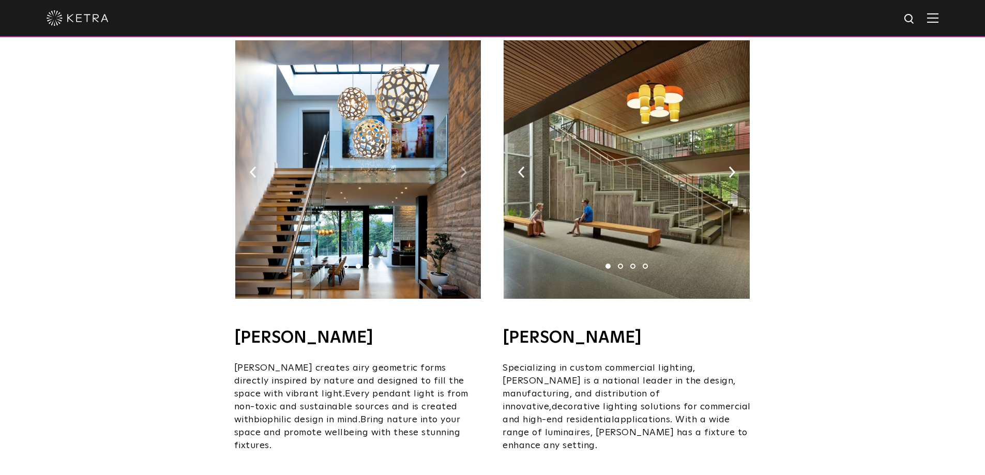
click at [463, 167] on img at bounding box center [463, 172] width 7 height 11
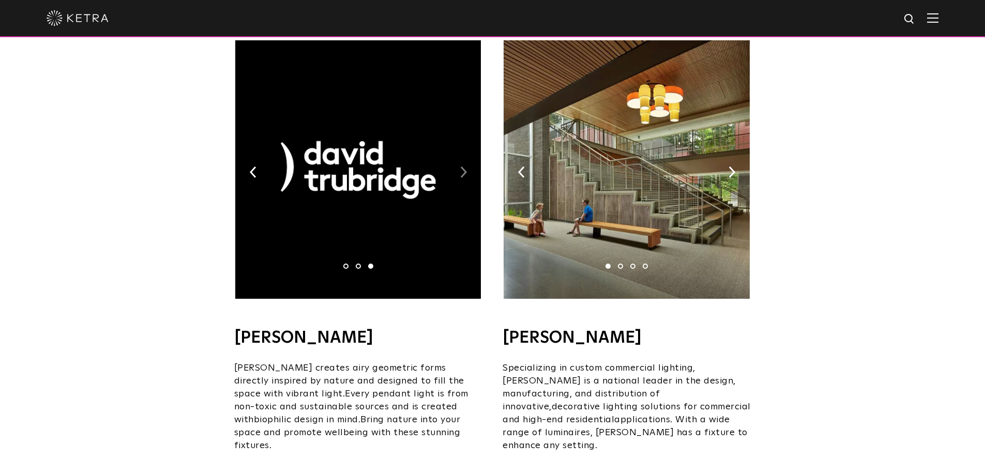
click at [463, 167] on img at bounding box center [463, 172] width 7 height 11
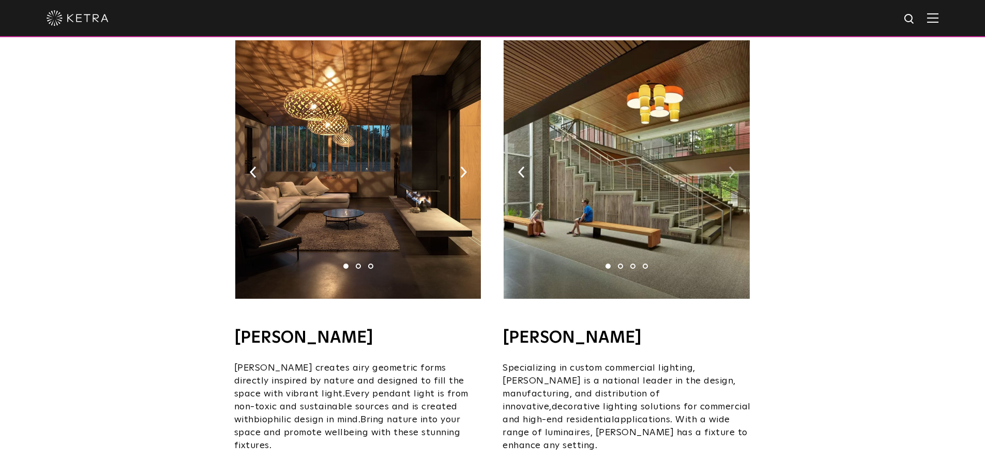
click at [731, 167] on img at bounding box center [732, 172] width 7 height 11
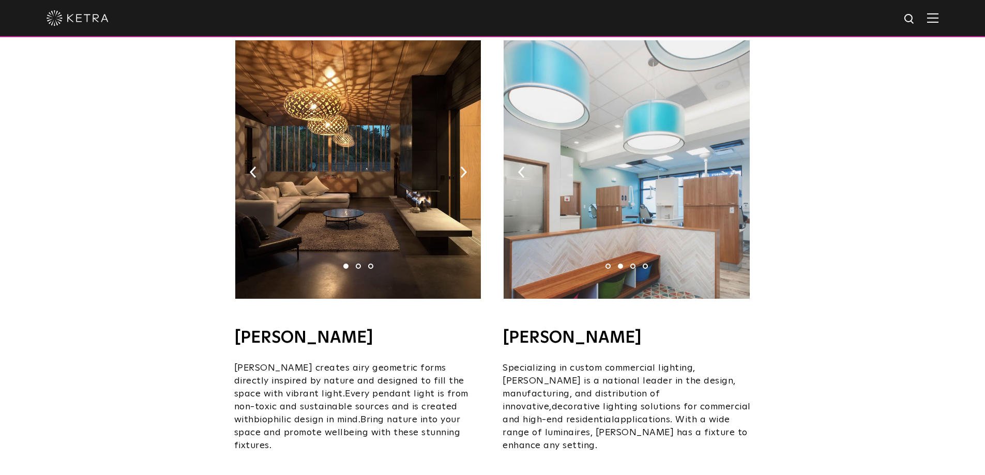
click at [731, 167] on img at bounding box center [732, 172] width 7 height 11
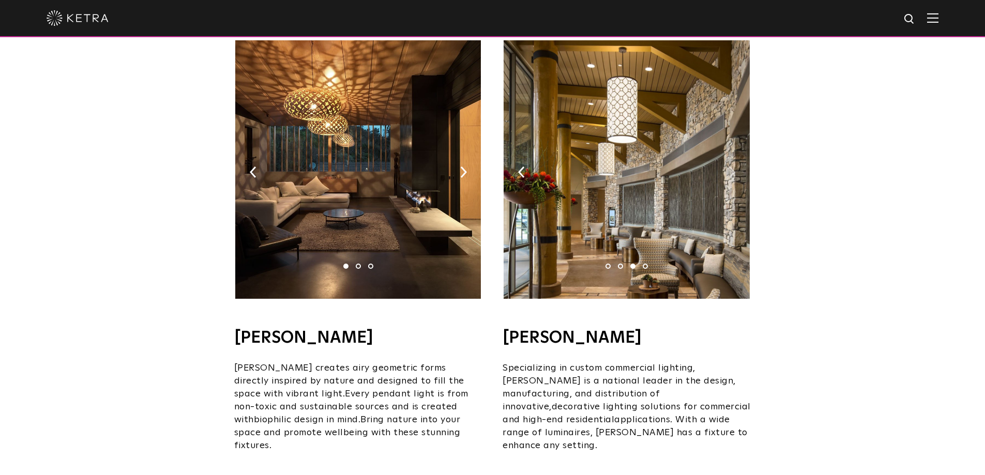
click at [731, 167] on img at bounding box center [732, 172] width 7 height 11
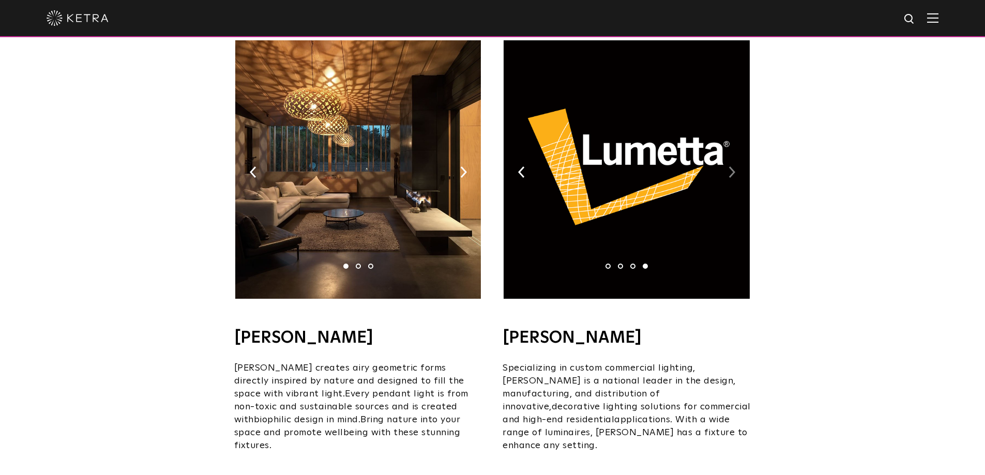
click at [731, 167] on img at bounding box center [732, 172] width 7 height 11
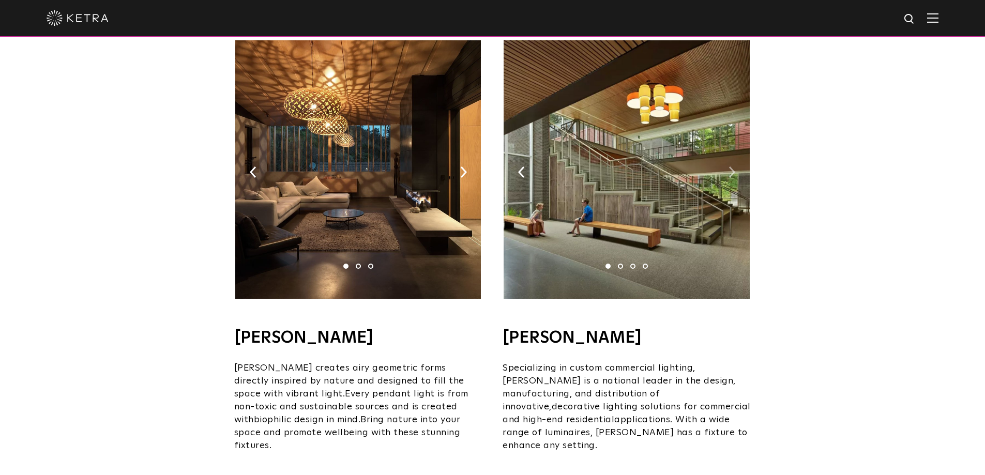
click at [731, 167] on img at bounding box center [732, 172] width 7 height 11
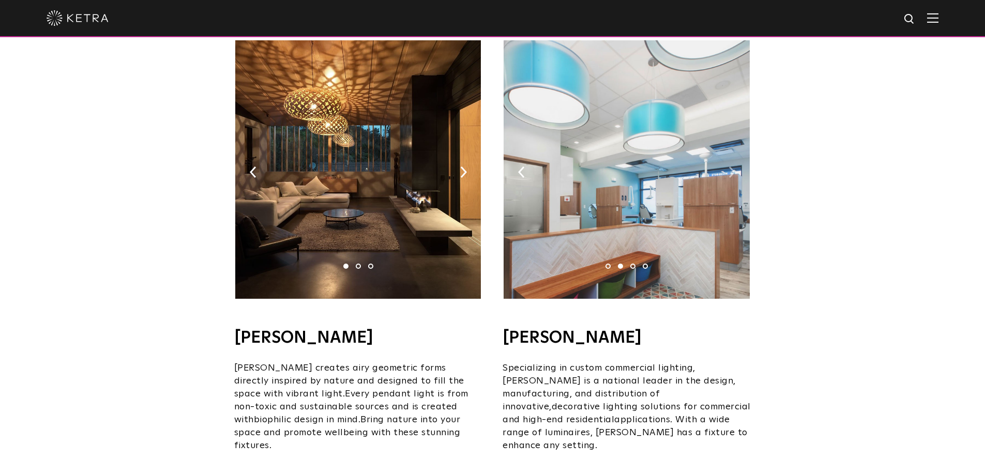
click at [731, 167] on img at bounding box center [732, 172] width 7 height 11
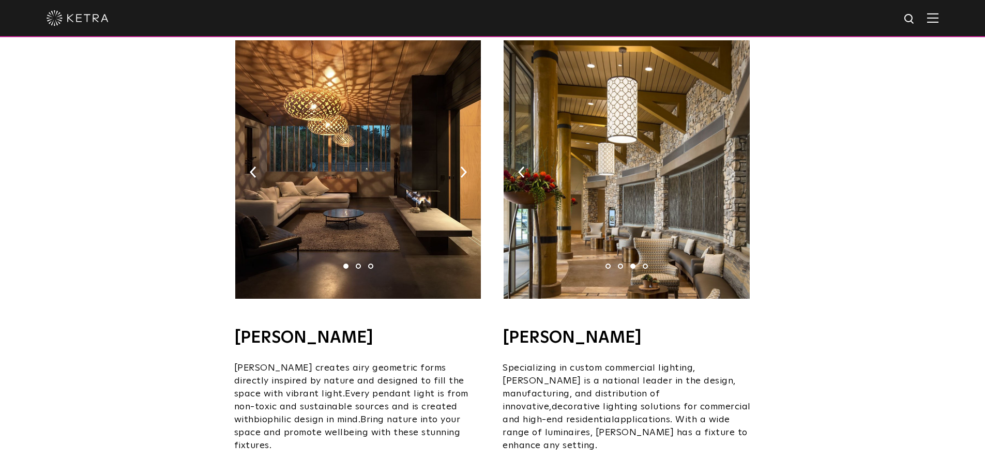
click at [731, 167] on img at bounding box center [732, 172] width 7 height 11
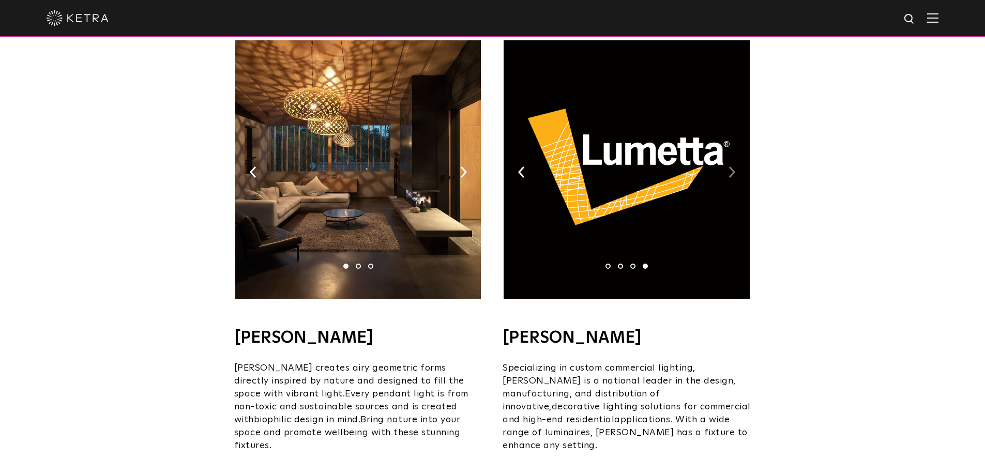
click at [731, 167] on img at bounding box center [732, 172] width 7 height 11
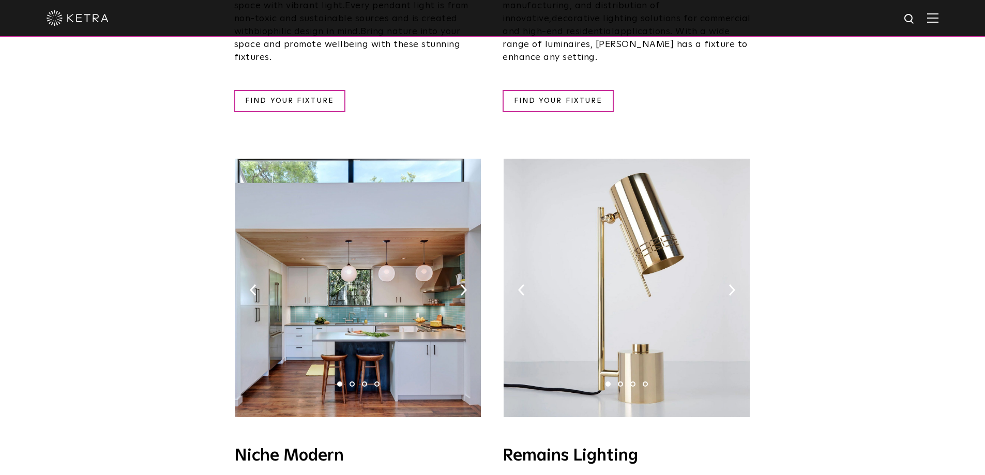
scroll to position [1086, 0]
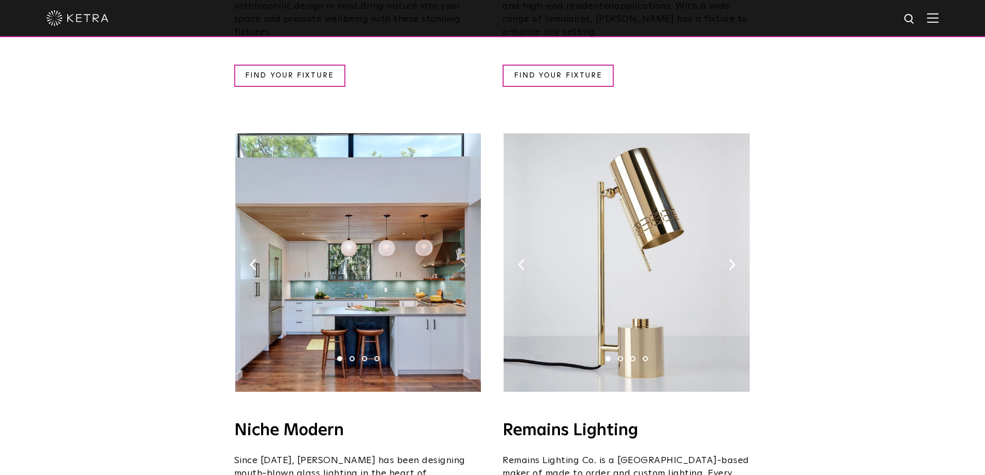
click at [460, 259] on img at bounding box center [463, 264] width 7 height 11
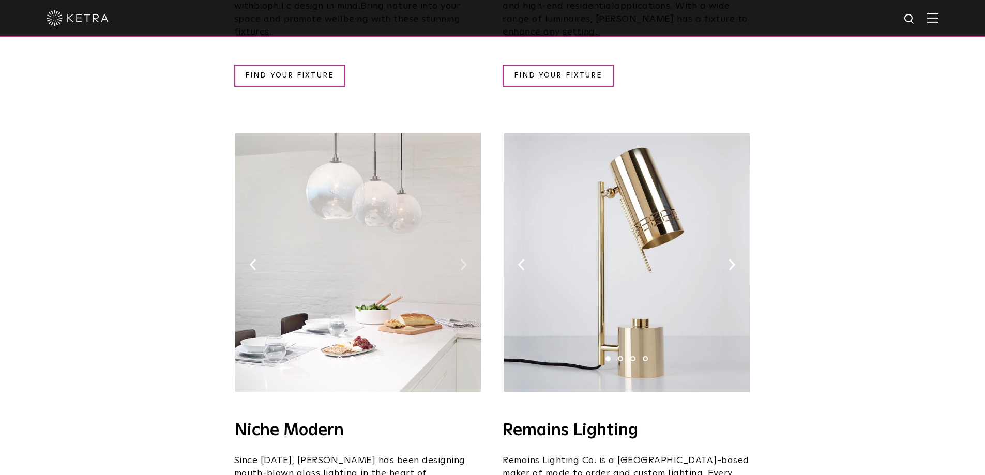
click at [460, 259] on img at bounding box center [463, 264] width 7 height 11
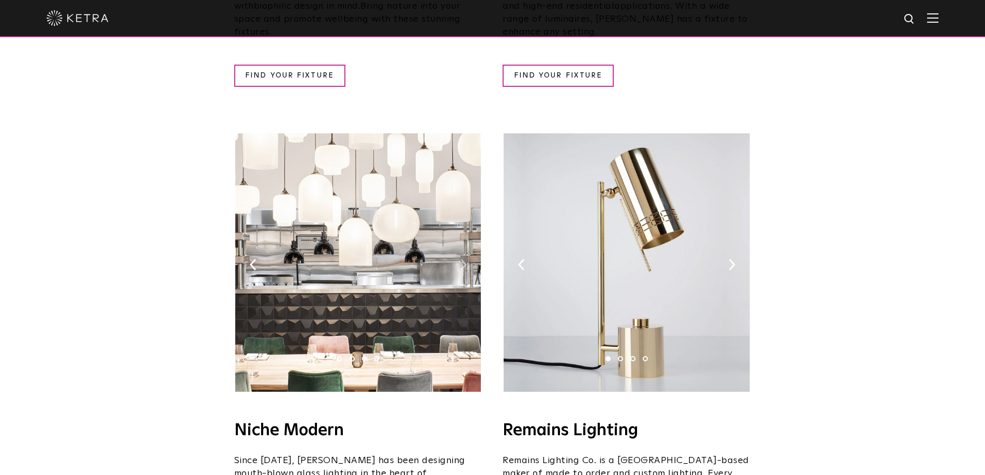
click at [460, 259] on img at bounding box center [463, 264] width 7 height 11
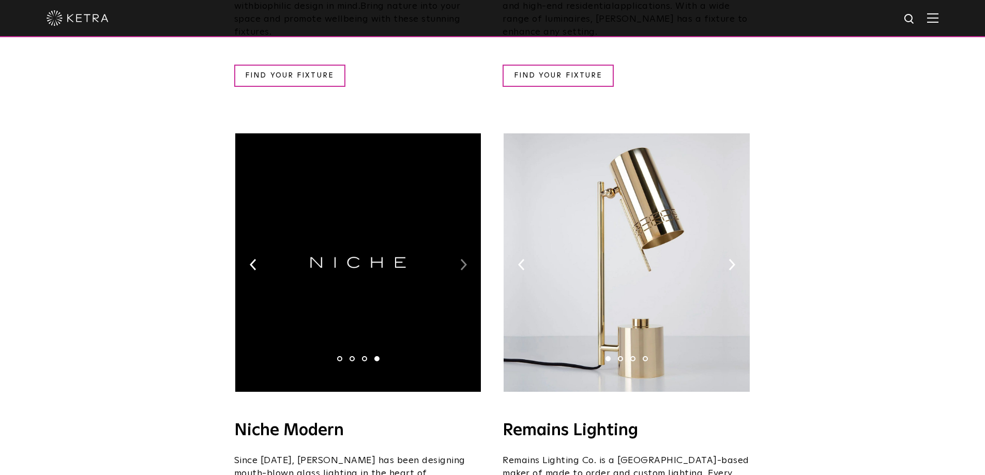
click at [460, 259] on img at bounding box center [463, 264] width 7 height 11
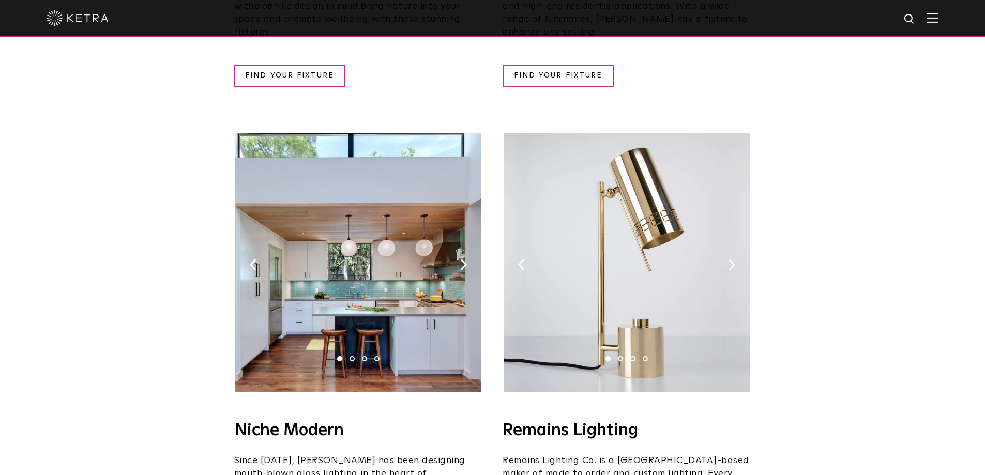
click at [736, 233] on img at bounding box center [627, 262] width 246 height 259
click at [733, 259] on img at bounding box center [732, 264] width 7 height 11
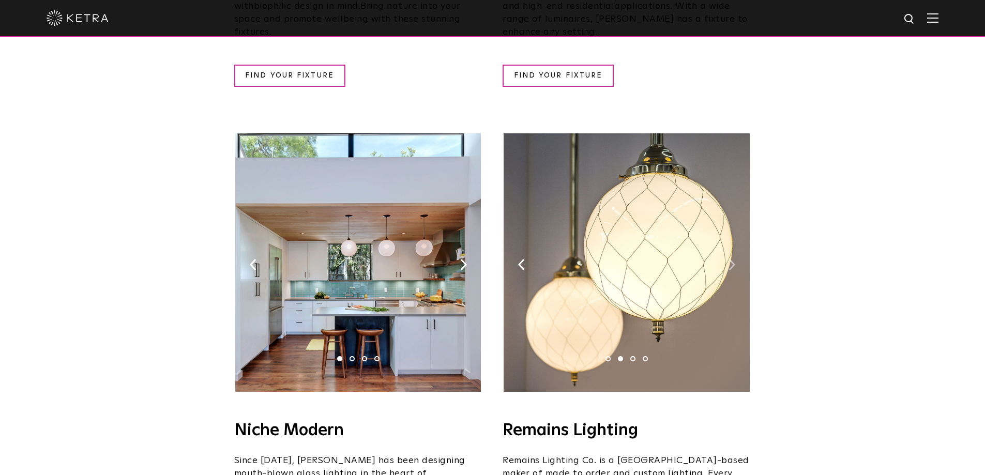
click at [733, 259] on img at bounding box center [732, 264] width 7 height 11
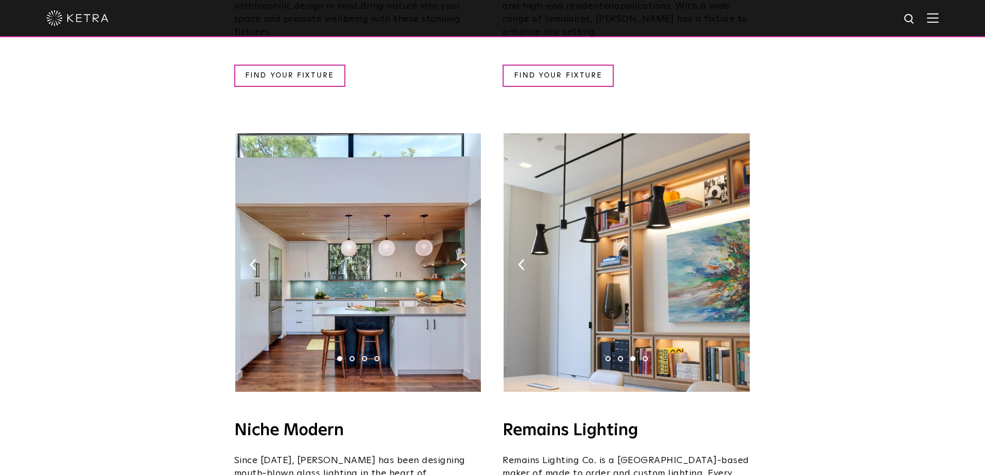
click at [733, 259] on img at bounding box center [732, 264] width 7 height 11
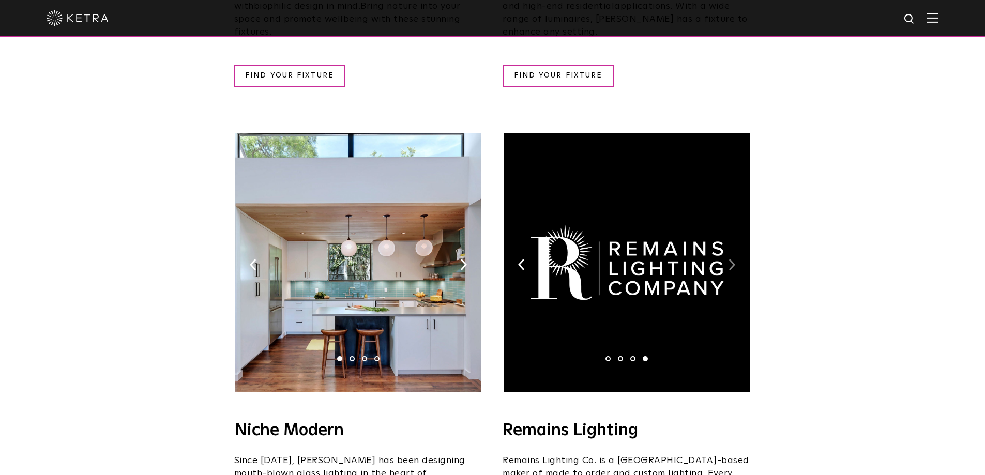
click at [733, 259] on img at bounding box center [732, 264] width 7 height 11
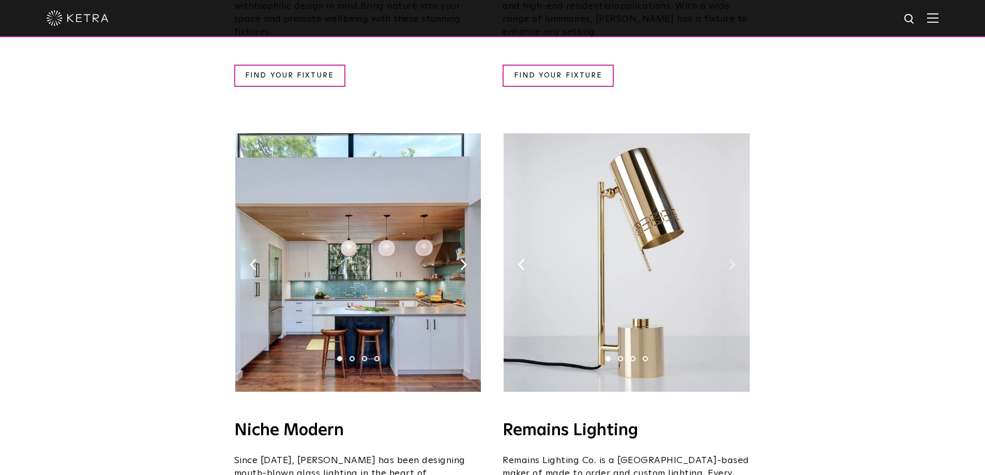
click at [733, 259] on img at bounding box center [732, 264] width 7 height 11
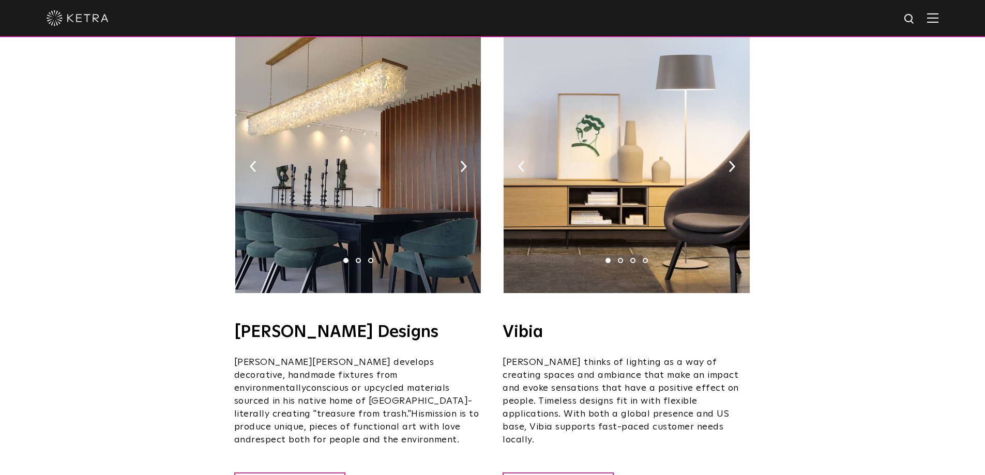
scroll to position [1603, 0]
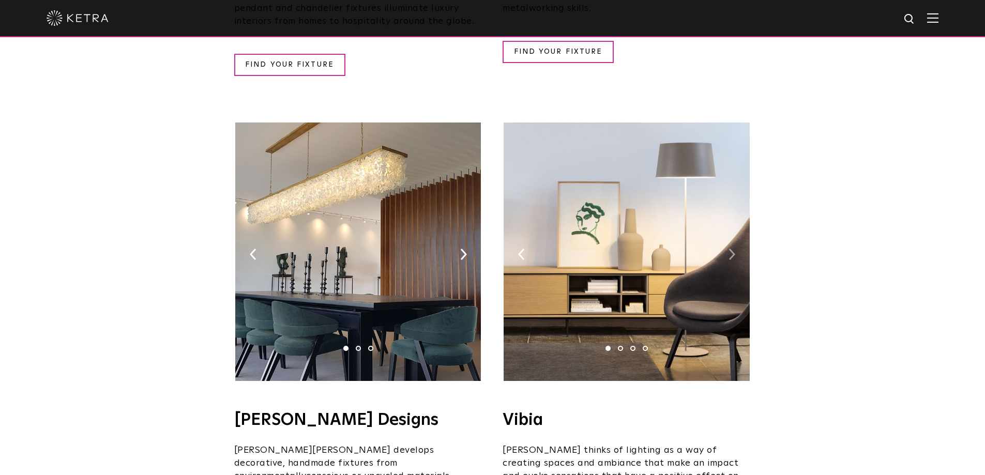
click at [734, 249] on img at bounding box center [732, 254] width 7 height 11
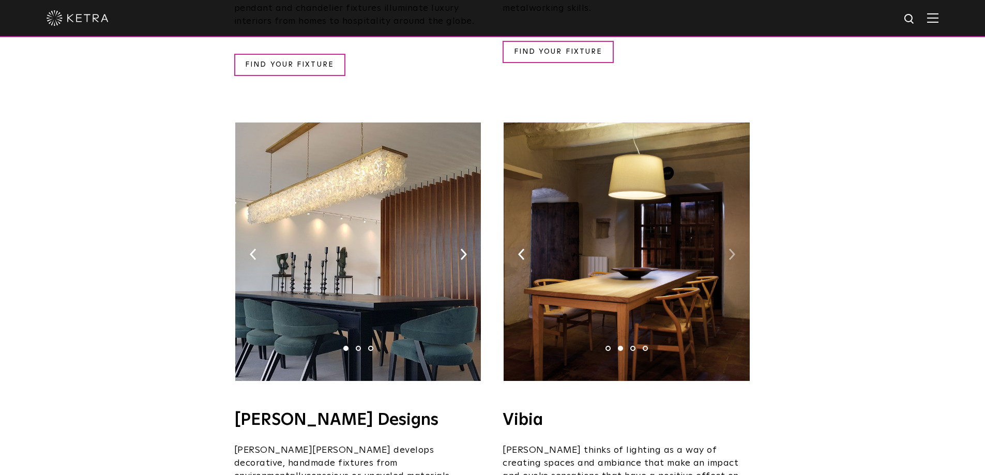
click at [733, 249] on img at bounding box center [732, 254] width 7 height 11
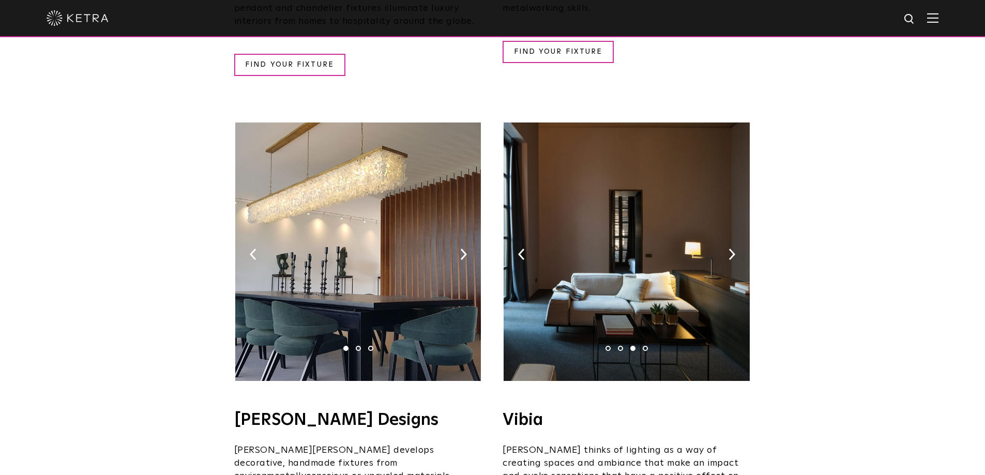
click at [646, 218] on img at bounding box center [627, 252] width 246 height 259
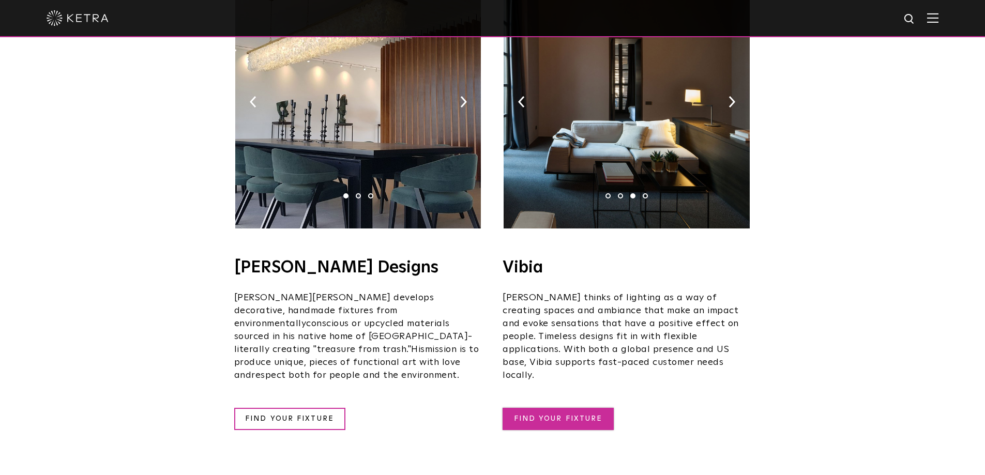
scroll to position [1758, 0]
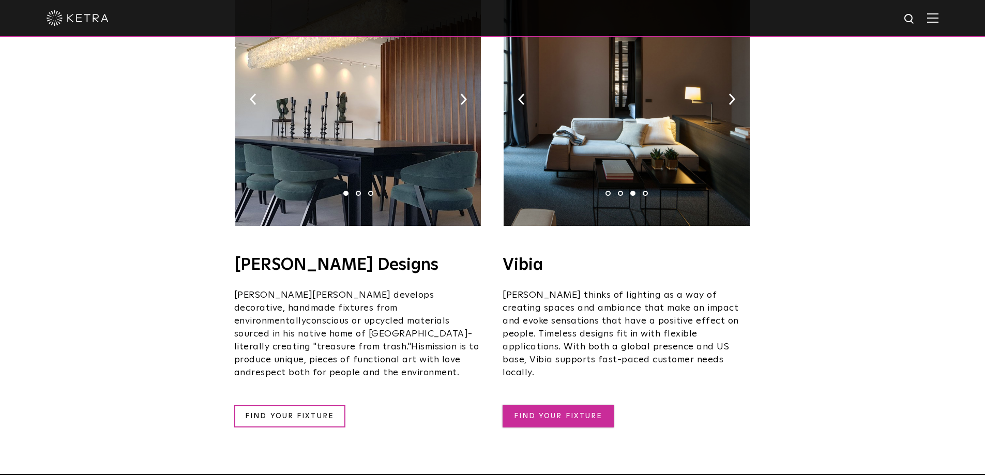
click at [584, 405] on link "FIND YOUR FIXTURE" at bounding box center [558, 416] width 111 height 22
